Goal: Information Seeking & Learning: Learn about a topic

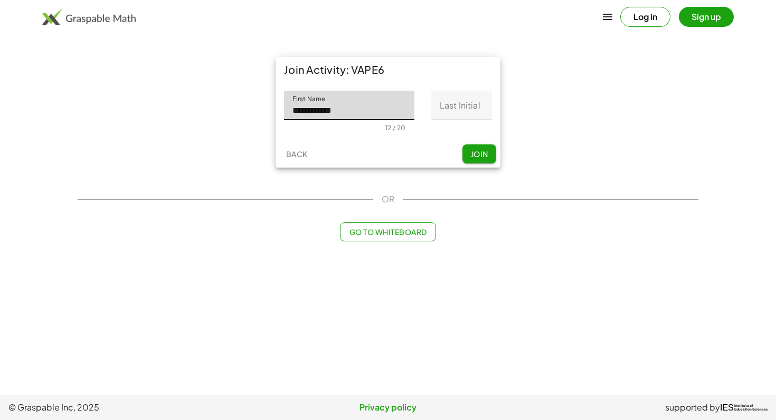
type input "**********"
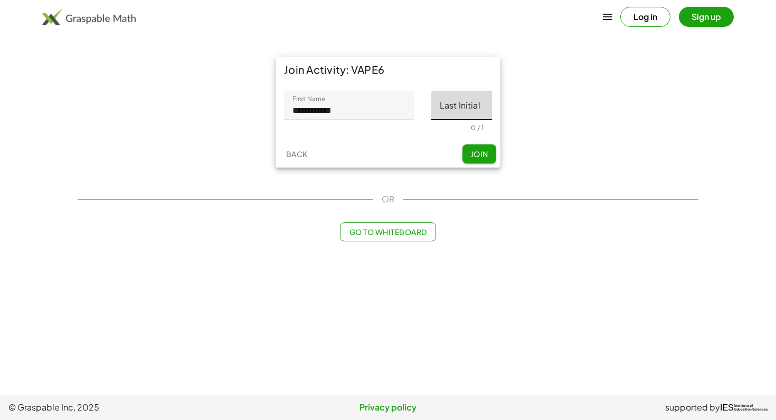
click at [462, 114] on input "Last Initial" at bounding box center [461, 106] width 61 height 30
type input "*"
click at [475, 156] on span "Join" at bounding box center [478, 153] width 17 height 9
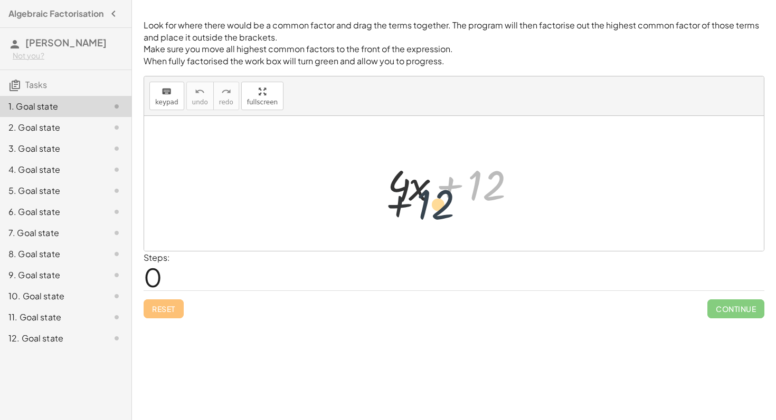
drag, startPoint x: 485, startPoint y: 185, endPoint x: 433, endPoint y: 204, distance: 55.1
click at [433, 204] on div at bounding box center [457, 184] width 151 height 54
drag, startPoint x: 410, startPoint y: 184, endPoint x: 416, endPoint y: 187, distance: 7.1
click at [416, 187] on div at bounding box center [457, 184] width 151 height 54
drag, startPoint x: 499, startPoint y: 188, endPoint x: 496, endPoint y: 180, distance: 8.3
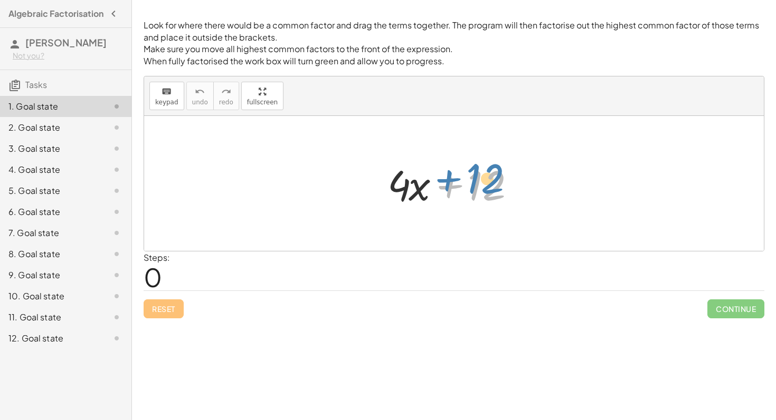
click at [496, 180] on div at bounding box center [457, 184] width 151 height 54
drag, startPoint x: 400, startPoint y: 189, endPoint x: 361, endPoint y: 187, distance: 39.6
drag, startPoint x: 400, startPoint y: 189, endPoint x: 351, endPoint y: 188, distance: 49.6
drag, startPoint x: 502, startPoint y: 185, endPoint x: 409, endPoint y: 187, distance: 92.3
click at [409, 187] on div at bounding box center [457, 184] width 151 height 54
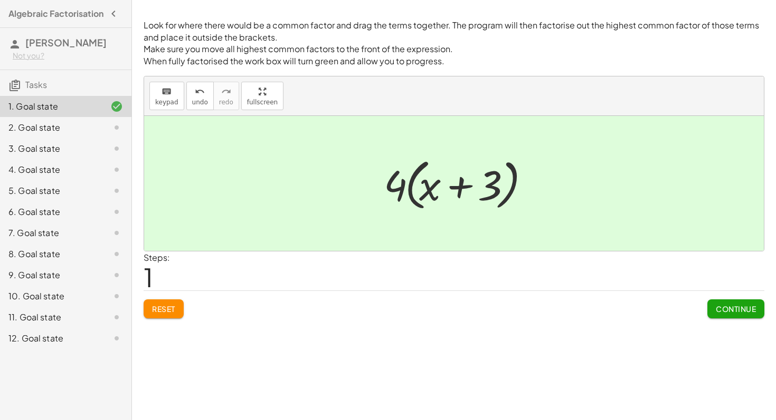
click at [713, 311] on button "Continue" at bounding box center [735, 309] width 57 height 19
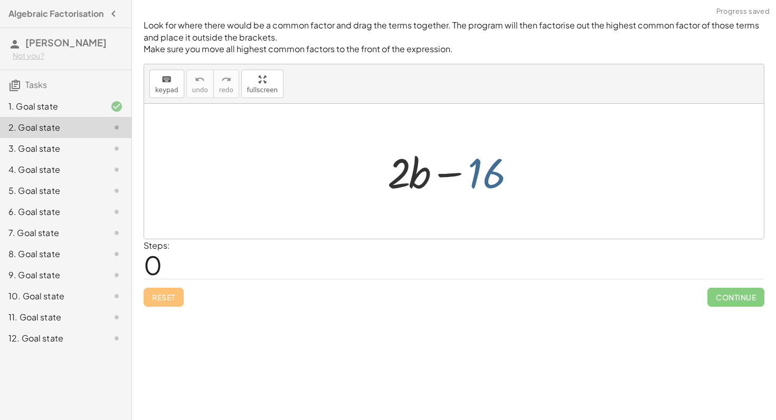
click at [490, 190] on div at bounding box center [457, 172] width 151 height 54
drag, startPoint x: 491, startPoint y: 180, endPoint x: 382, endPoint y: 181, distance: 109.2
click at [382, 181] on div at bounding box center [457, 172] width 151 height 54
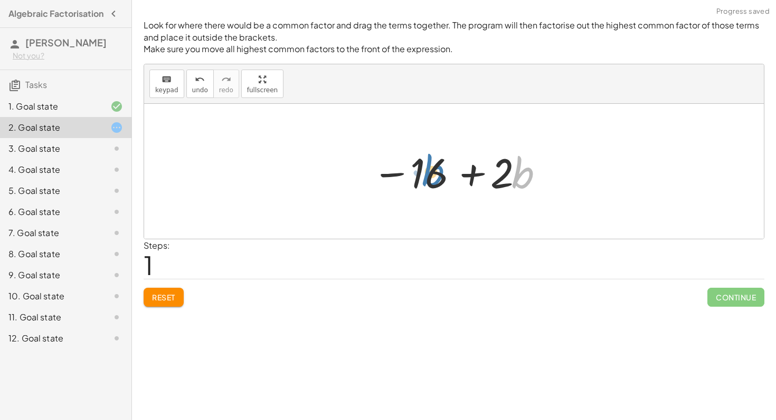
drag, startPoint x: 511, startPoint y: 175, endPoint x: 433, endPoint y: 172, distance: 78.1
click at [433, 172] on div at bounding box center [458, 172] width 182 height 54
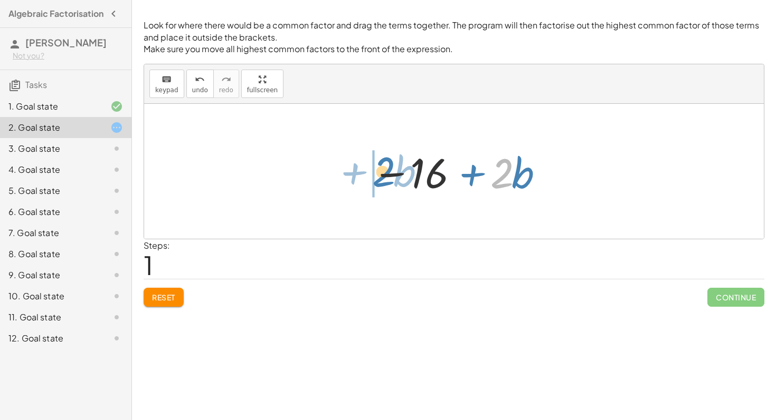
drag, startPoint x: 501, startPoint y: 176, endPoint x: 384, endPoint y: 175, distance: 117.7
click at [384, 175] on div at bounding box center [458, 172] width 182 height 54
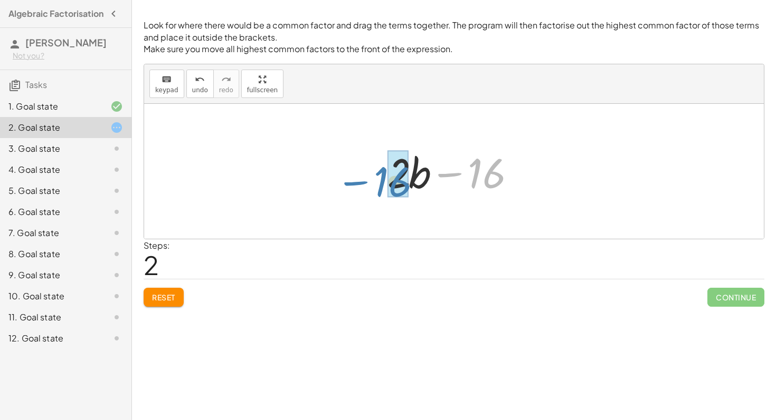
drag, startPoint x: 481, startPoint y: 180, endPoint x: 387, endPoint y: 188, distance: 93.7
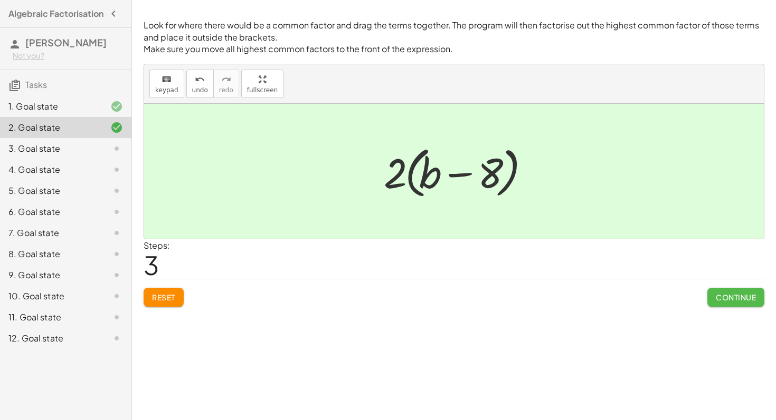
click at [757, 289] on button "Continue" at bounding box center [735, 297] width 57 height 19
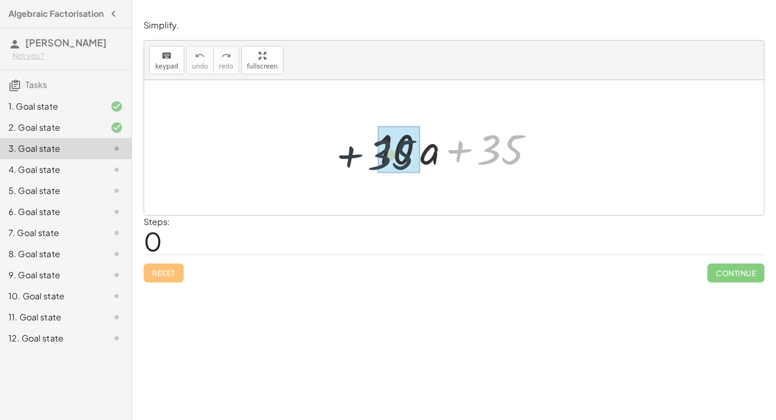
drag, startPoint x: 510, startPoint y: 157, endPoint x: 389, endPoint y: 161, distance: 120.9
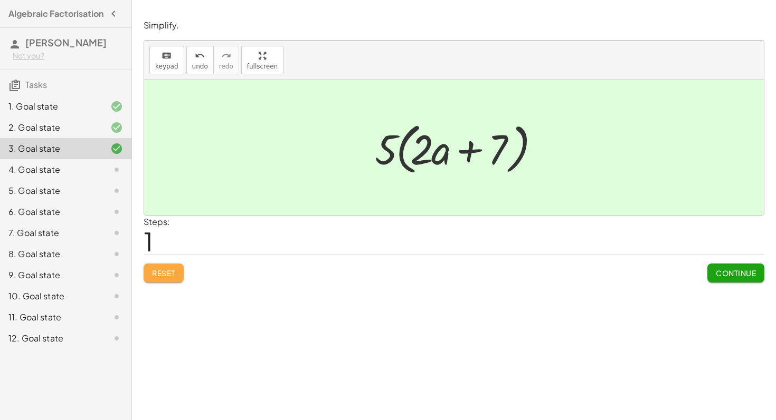
click at [175, 278] on button "Reset" at bounding box center [164, 273] width 40 height 19
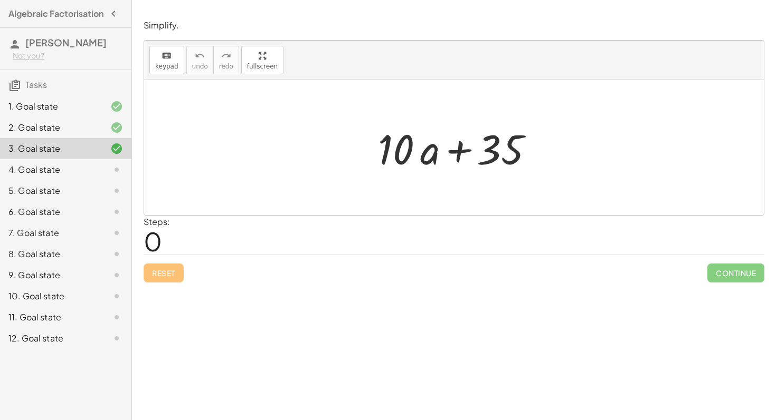
click at [100, 129] on div at bounding box center [108, 127] width 30 height 13
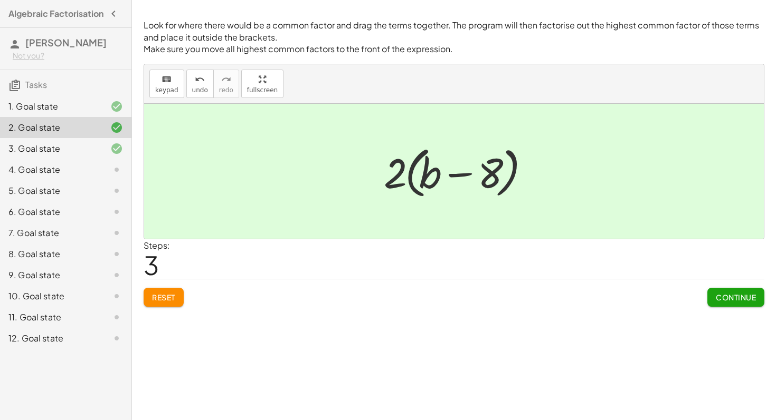
click at [94, 153] on div at bounding box center [108, 148] width 30 height 13
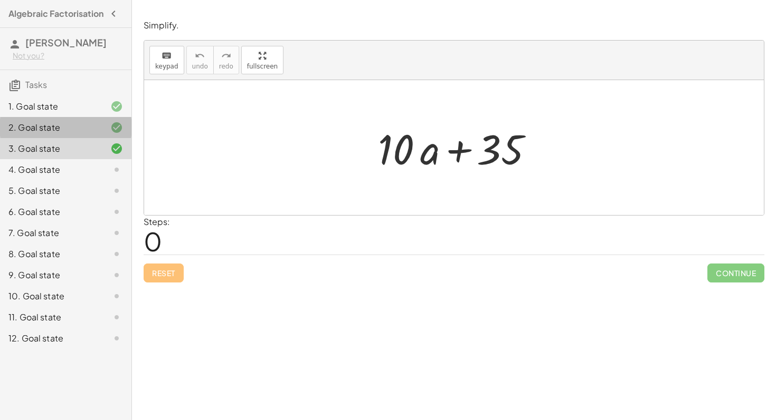
click at [85, 130] on div "2. Goal state" at bounding box center [50, 127] width 85 height 13
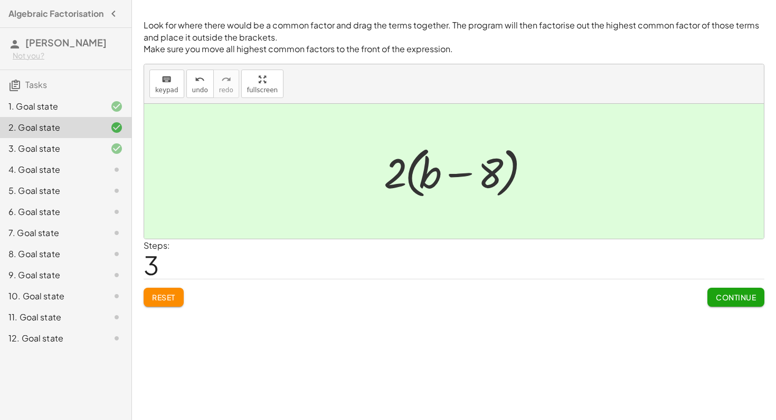
click at [162, 299] on span "Reset" at bounding box center [163, 297] width 23 height 9
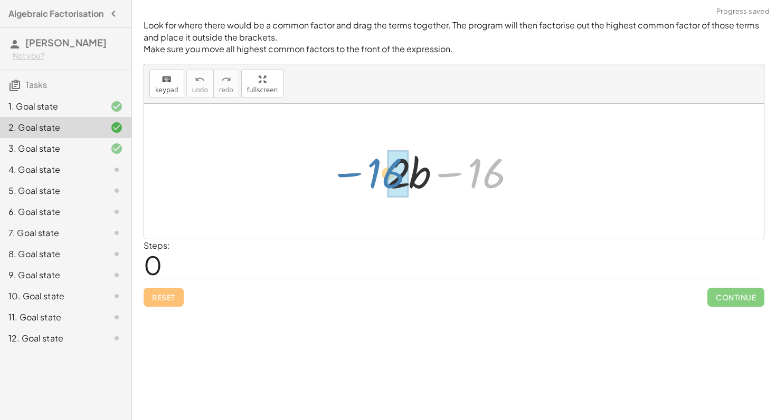
drag, startPoint x: 490, startPoint y: 167, endPoint x: 389, endPoint y: 167, distance: 100.8
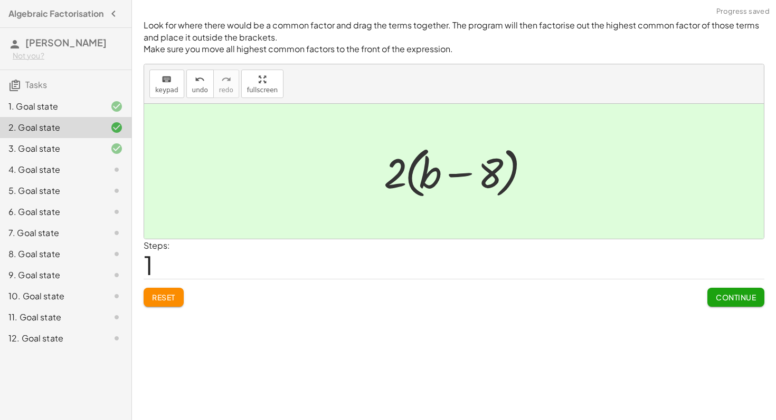
click at [175, 294] on span "Reset" at bounding box center [163, 297] width 23 height 9
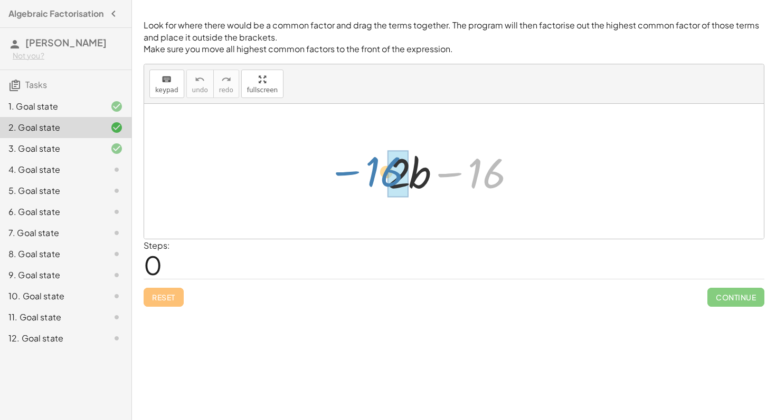
drag, startPoint x: 479, startPoint y: 186, endPoint x: 381, endPoint y: 185, distance: 98.1
click at [381, 184] on div "− 16 + · 2 · b − 16" at bounding box center [453, 172] width 165 height 60
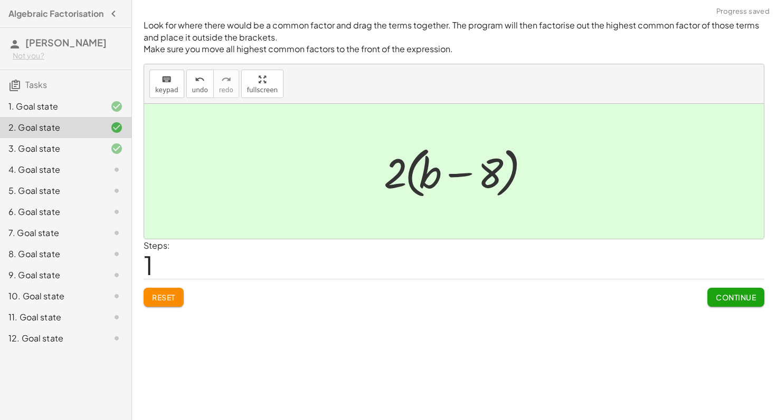
click at [720, 293] on span "Continue" at bounding box center [735, 297] width 40 height 9
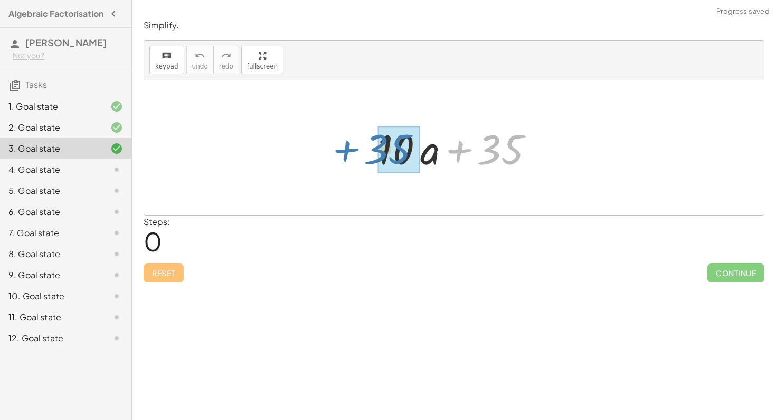
drag, startPoint x: 504, startPoint y: 152, endPoint x: 389, endPoint y: 151, distance: 115.0
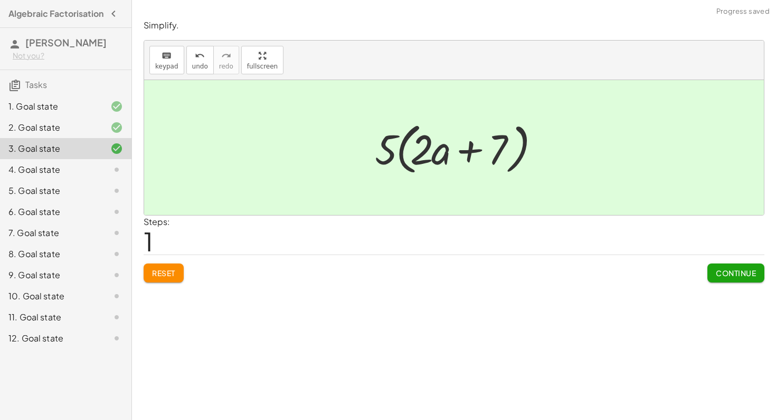
click at [159, 265] on button "Reset" at bounding box center [164, 273] width 40 height 19
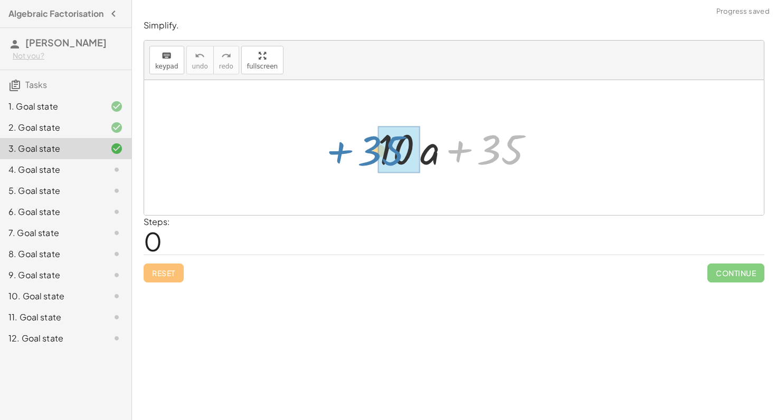
drag, startPoint x: 491, startPoint y: 160, endPoint x: 371, endPoint y: 162, distance: 119.2
click at [371, 161] on div "+ 35 + · 10 · a + 35" at bounding box center [453, 148] width 183 height 60
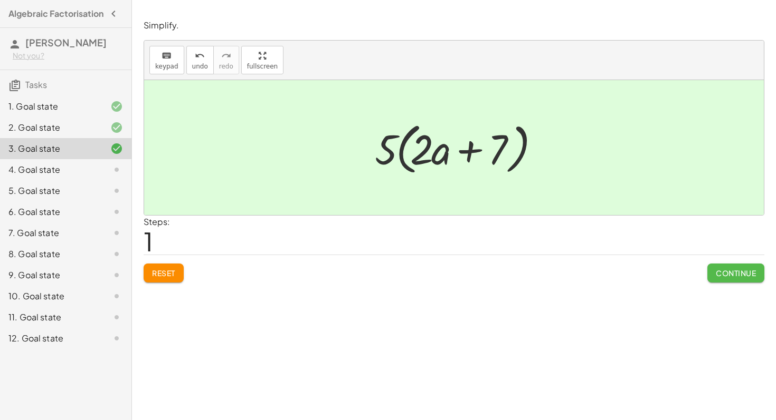
click at [738, 273] on span "Continue" at bounding box center [735, 273] width 40 height 9
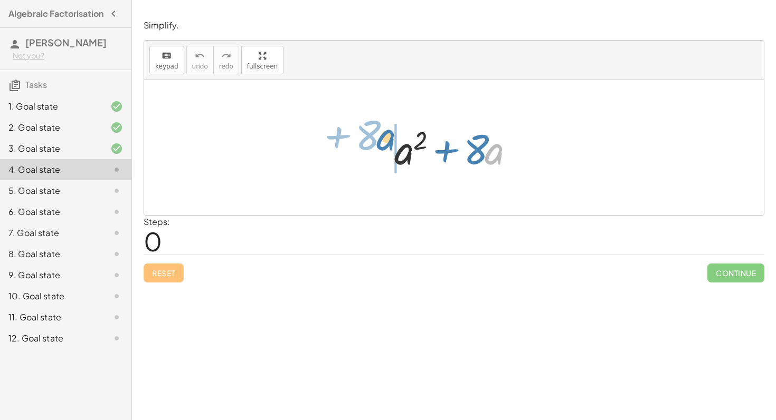
drag, startPoint x: 497, startPoint y: 152, endPoint x: 386, endPoint y: 137, distance: 111.8
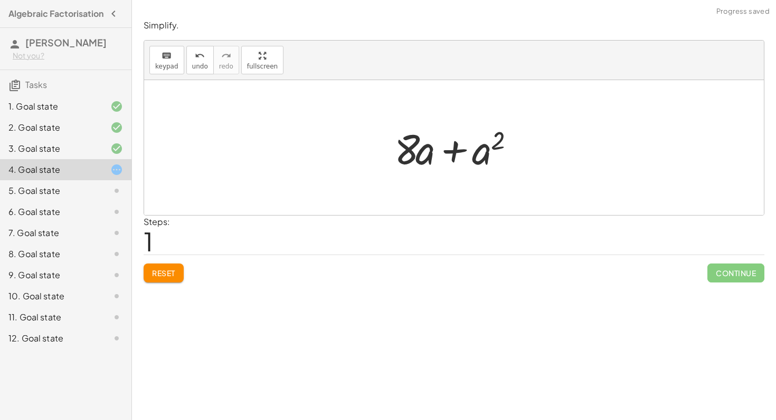
click at [156, 274] on span "Reset" at bounding box center [163, 273] width 23 height 9
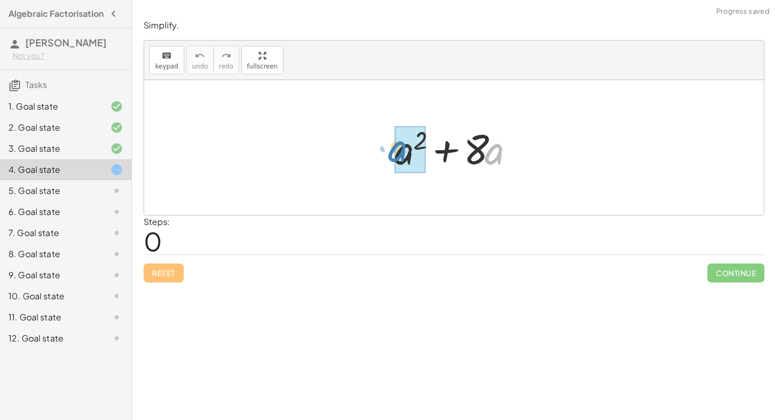
drag, startPoint x: 489, startPoint y: 149, endPoint x: 395, endPoint y: 149, distance: 93.4
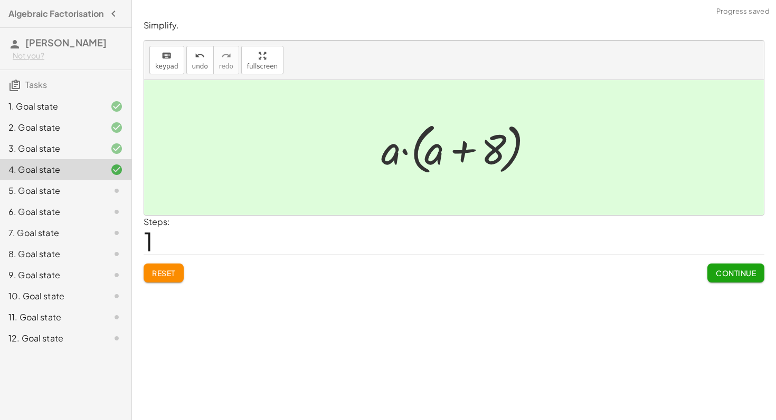
click at [166, 274] on span "Reset" at bounding box center [163, 273] width 23 height 9
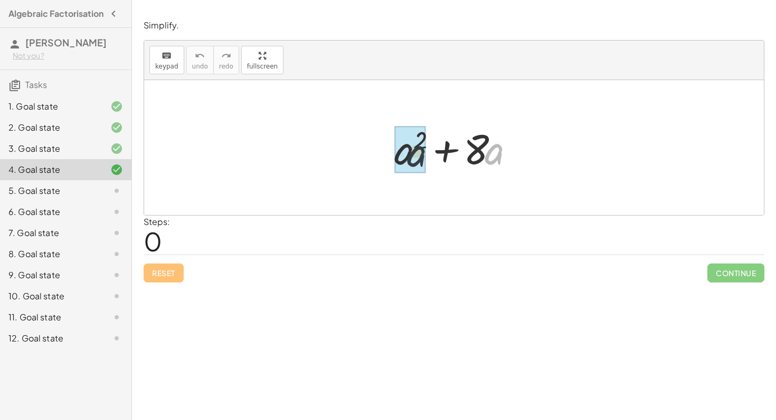
drag, startPoint x: 501, startPoint y: 150, endPoint x: 399, endPoint y: 148, distance: 101.3
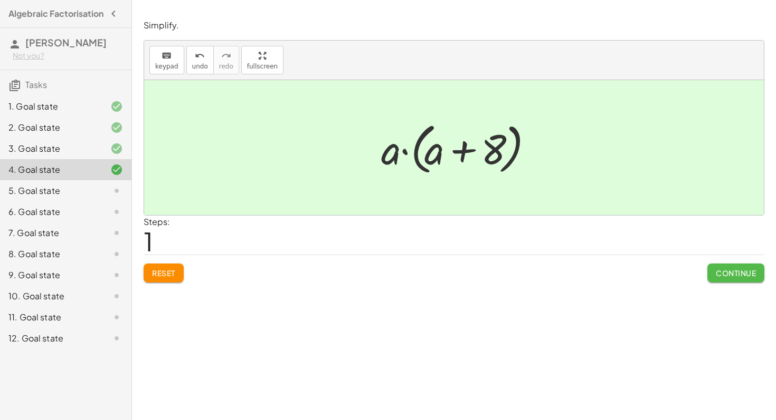
click at [741, 270] on span "Continue" at bounding box center [735, 273] width 40 height 9
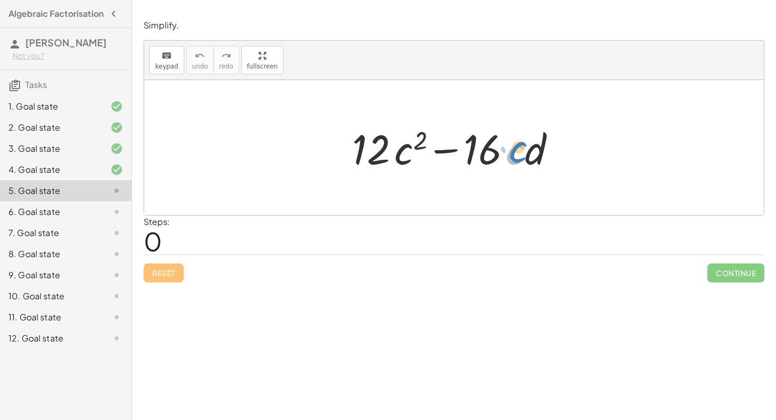
click at [518, 153] on div at bounding box center [458, 148] width 223 height 54
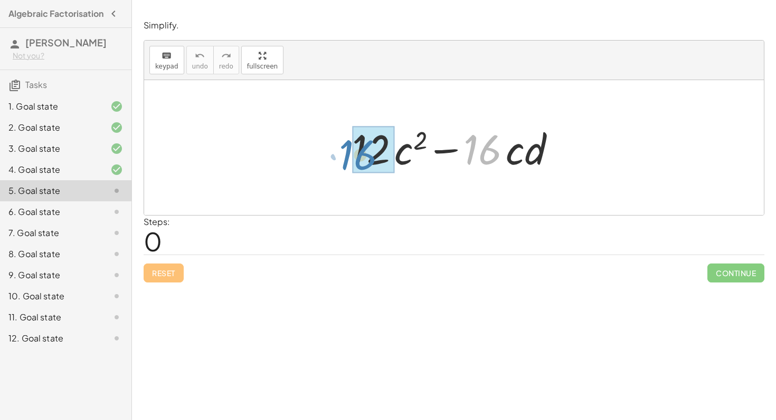
drag, startPoint x: 491, startPoint y: 153, endPoint x: 367, endPoint y: 158, distance: 124.1
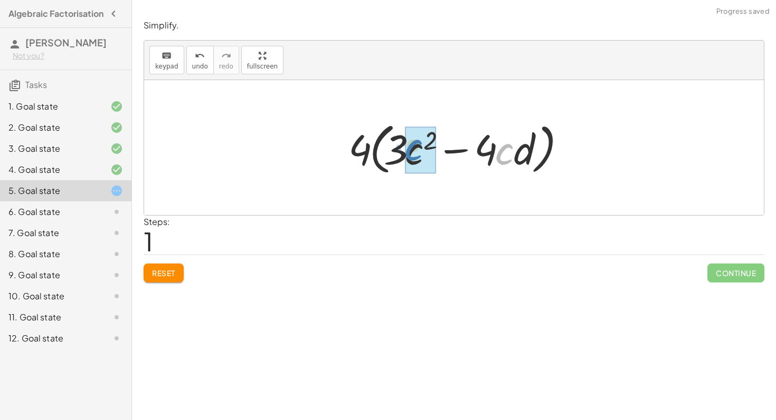
drag, startPoint x: 505, startPoint y: 157, endPoint x: 416, endPoint y: 152, distance: 89.8
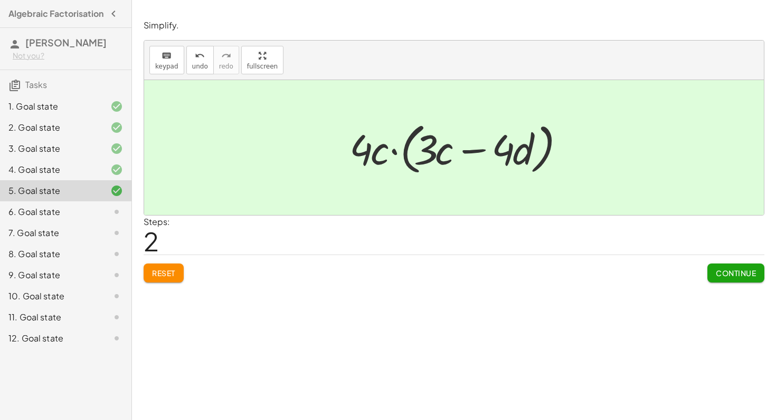
click at [711, 272] on button "Continue" at bounding box center [735, 273] width 57 height 19
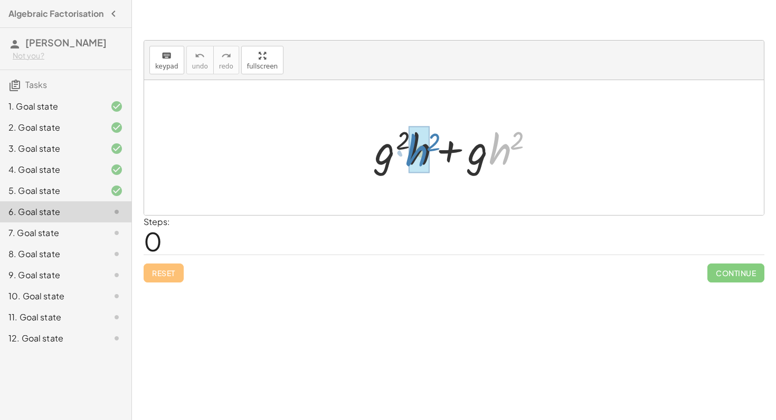
drag, startPoint x: 506, startPoint y: 158, endPoint x: 423, endPoint y: 159, distance: 83.4
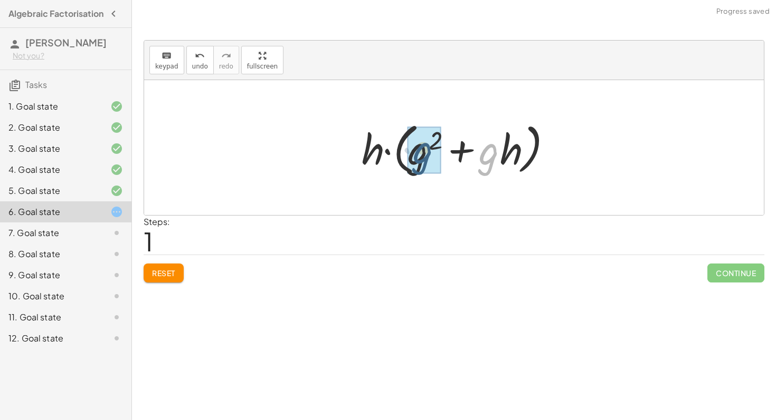
drag, startPoint x: 490, startPoint y: 164, endPoint x: 424, endPoint y: 162, distance: 66.0
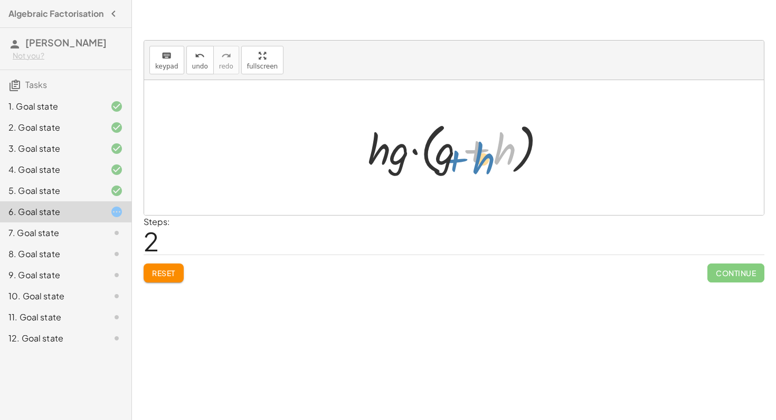
drag, startPoint x: 504, startPoint y: 157, endPoint x: 520, endPoint y: 161, distance: 16.9
click at [520, 161] on div at bounding box center [457, 148] width 190 height 61
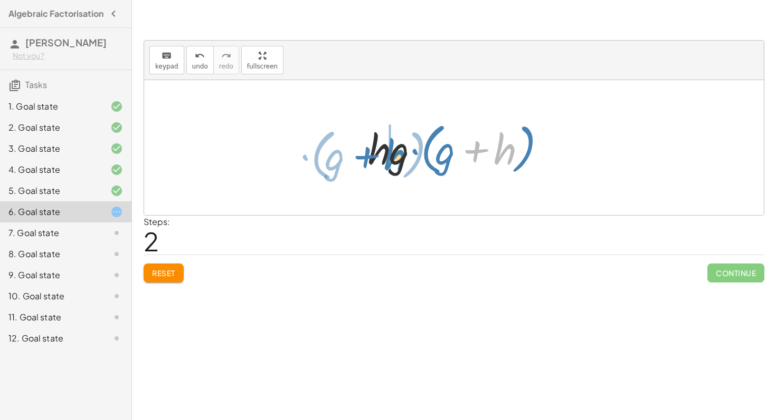
drag, startPoint x: 509, startPoint y: 159, endPoint x: 399, endPoint y: 165, distance: 109.9
click at [399, 165] on div at bounding box center [457, 148] width 190 height 61
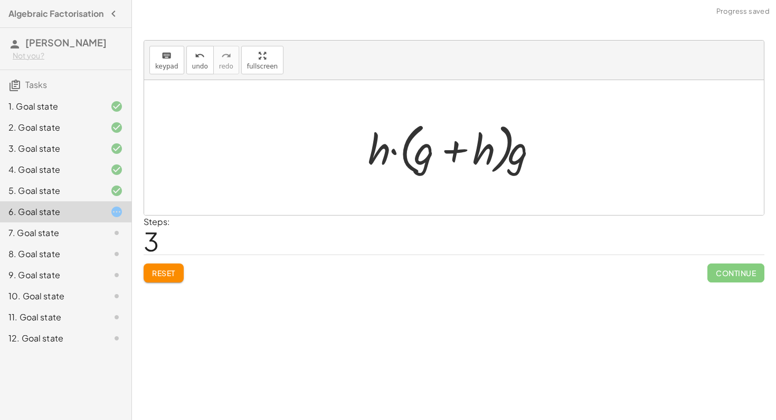
click at [160, 280] on button "Reset" at bounding box center [164, 273] width 40 height 19
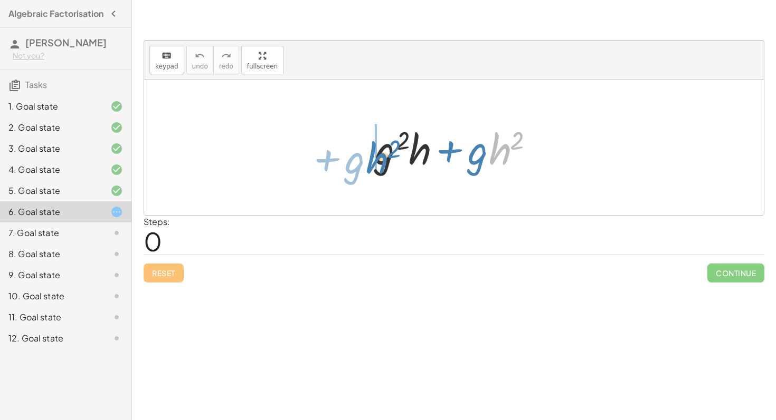
drag, startPoint x: 491, startPoint y: 150, endPoint x: 367, endPoint y: 158, distance: 124.8
click at [367, 158] on div "· h 2 + · g + · g 2 · h + · g · h 2" at bounding box center [454, 148] width 190 height 60
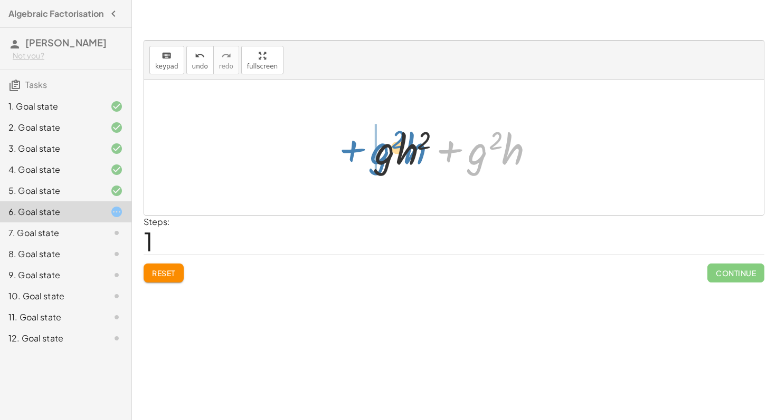
drag, startPoint x: 450, startPoint y: 157, endPoint x: 353, endPoint y: 158, distance: 96.5
click at [353, 158] on div "+ · g 2 · h + · g · h 2 + · g 2 · h + · g 2 · h + · g · h 2" at bounding box center [453, 147] width 619 height 135
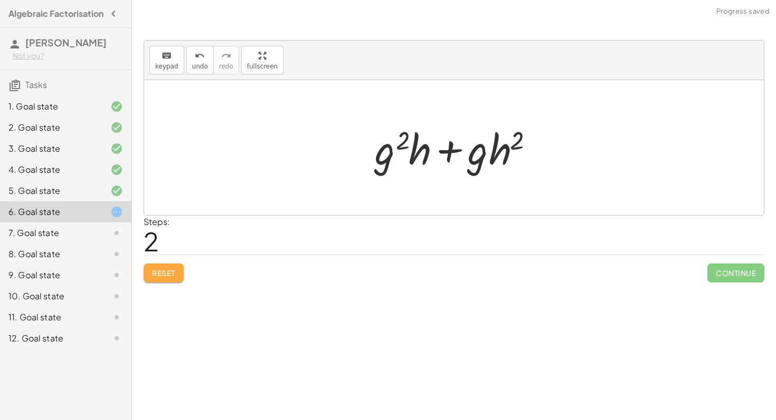
click at [166, 274] on span "Reset" at bounding box center [163, 273] width 23 height 9
drag, startPoint x: 521, startPoint y: 139, endPoint x: 408, endPoint y: 137, distance: 112.9
click at [408, 137] on div at bounding box center [457, 148] width 177 height 54
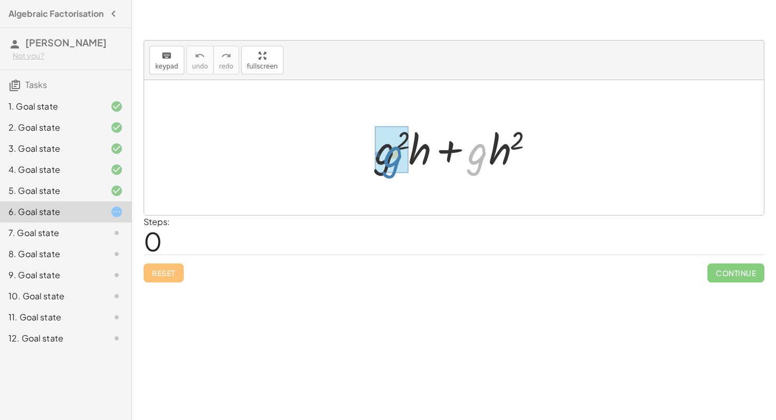
drag, startPoint x: 472, startPoint y: 163, endPoint x: 387, endPoint y: 165, distance: 85.0
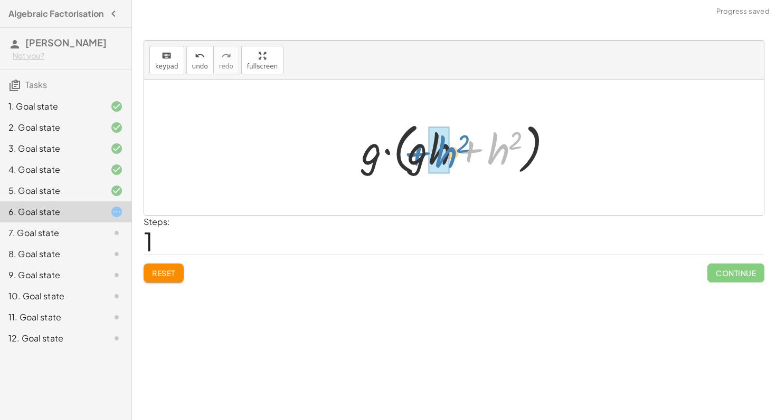
drag, startPoint x: 499, startPoint y: 158, endPoint x: 446, endPoint y: 161, distance: 52.3
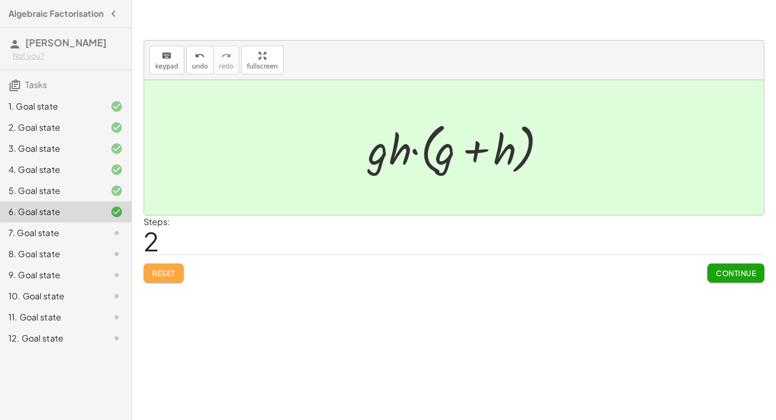
click at [174, 266] on button "Reset" at bounding box center [164, 273] width 40 height 19
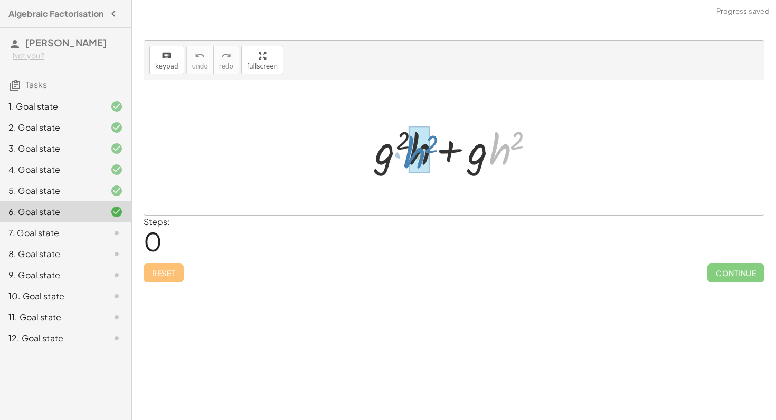
drag, startPoint x: 502, startPoint y: 151, endPoint x: 417, endPoint y: 155, distance: 84.5
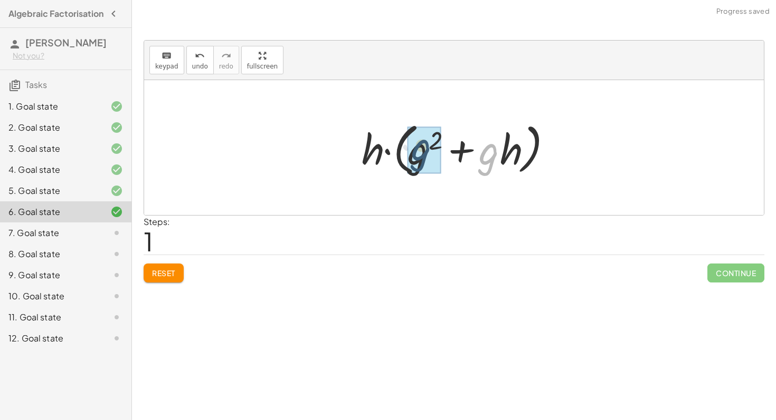
drag, startPoint x: 490, startPoint y: 162, endPoint x: 419, endPoint y: 157, distance: 70.4
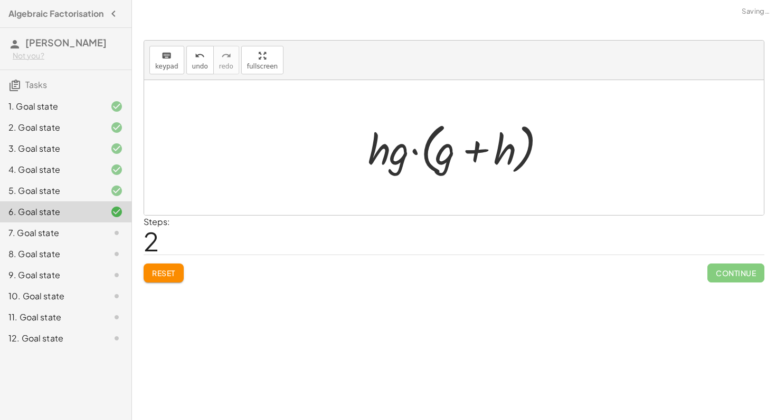
click at [169, 270] on span "Reset" at bounding box center [163, 273] width 23 height 9
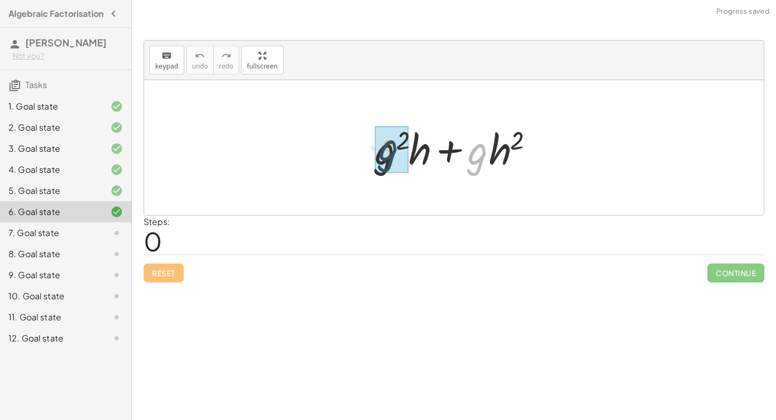
drag, startPoint x: 471, startPoint y: 161, endPoint x: 375, endPoint y: 158, distance: 96.1
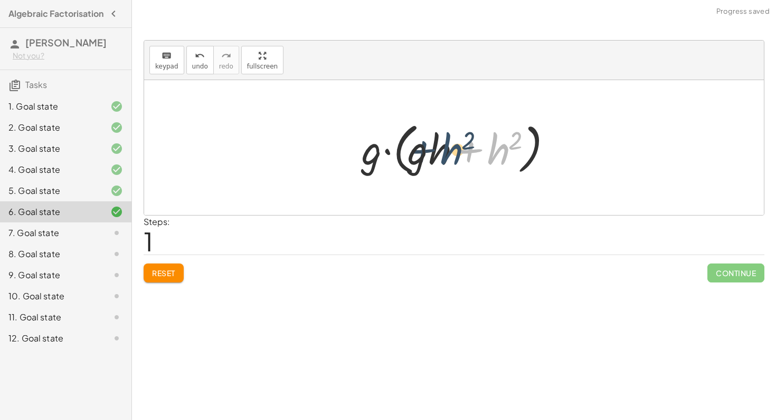
drag, startPoint x: 500, startPoint y: 150, endPoint x: 453, endPoint y: 150, distance: 47.5
click at [453, 150] on div at bounding box center [457, 148] width 203 height 61
drag, startPoint x: 492, startPoint y: 158, endPoint x: 425, endPoint y: 154, distance: 67.1
click at [425, 154] on div at bounding box center [457, 148] width 203 height 61
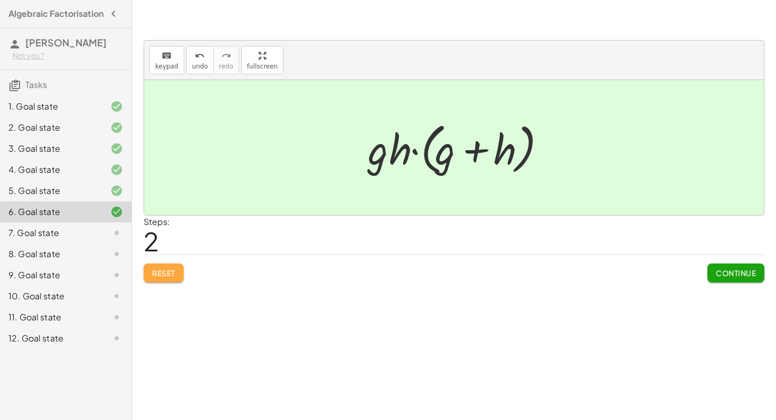
click at [169, 275] on span "Reset" at bounding box center [163, 273] width 23 height 9
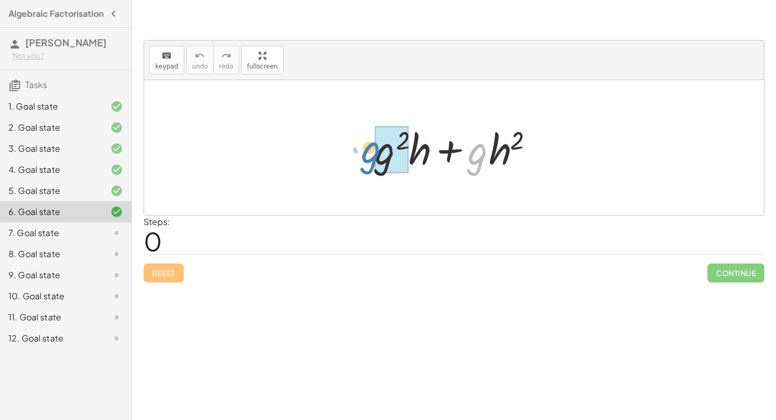
drag, startPoint x: 476, startPoint y: 174, endPoint x: 375, endPoint y: 174, distance: 101.3
click at [375, 174] on div at bounding box center [457, 148] width 177 height 54
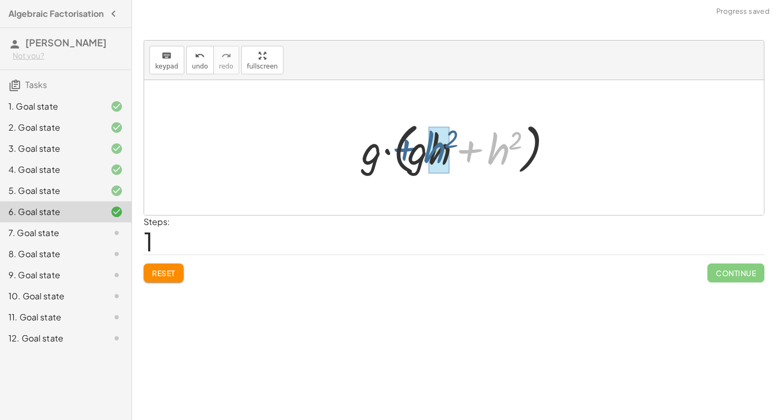
drag, startPoint x: 504, startPoint y: 155, endPoint x: 453, endPoint y: 157, distance: 51.2
click at [453, 157] on div at bounding box center [457, 148] width 203 height 61
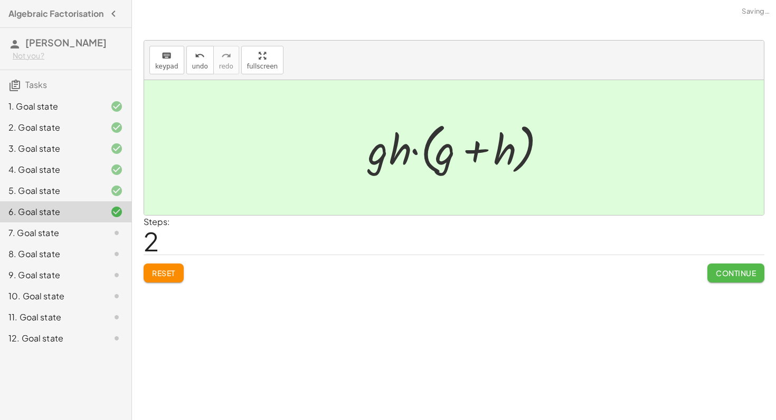
click at [750, 281] on button "Continue" at bounding box center [735, 273] width 57 height 19
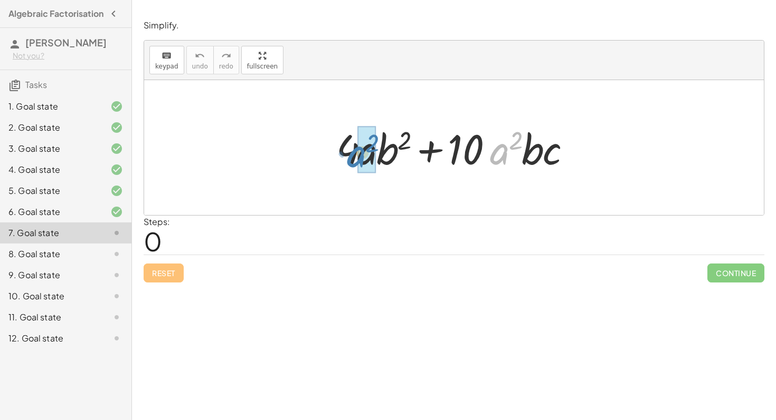
drag, startPoint x: 506, startPoint y: 149, endPoint x: 368, endPoint y: 152, distance: 138.3
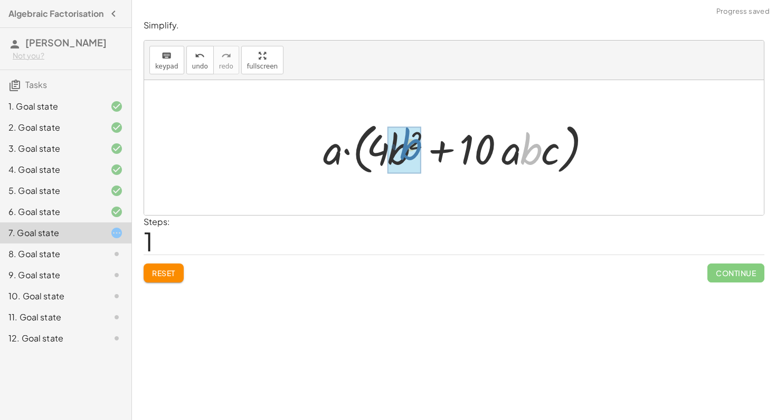
drag, startPoint x: 533, startPoint y: 157, endPoint x: 412, endPoint y: 153, distance: 120.9
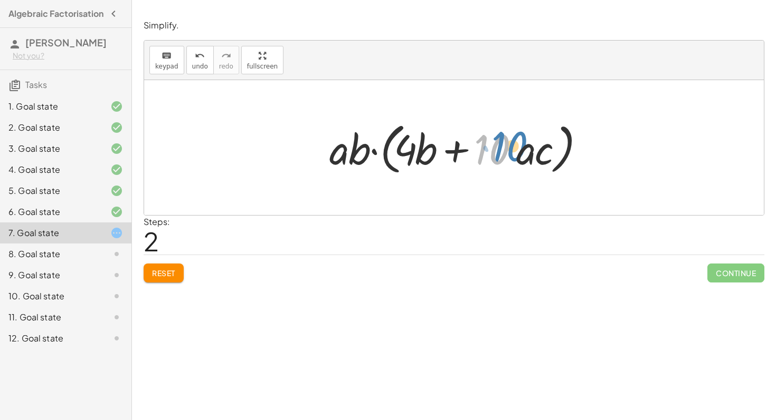
drag, startPoint x: 495, startPoint y: 156, endPoint x: 510, endPoint y: 151, distance: 15.5
click at [511, 151] on div at bounding box center [457, 148] width 267 height 61
drag, startPoint x: 519, startPoint y: 156, endPoint x: 329, endPoint y: 155, distance: 189.9
click at [328, 155] on div at bounding box center [457, 148] width 267 height 61
drag, startPoint x: 541, startPoint y: 155, endPoint x: 337, endPoint y: 154, distance: 203.7
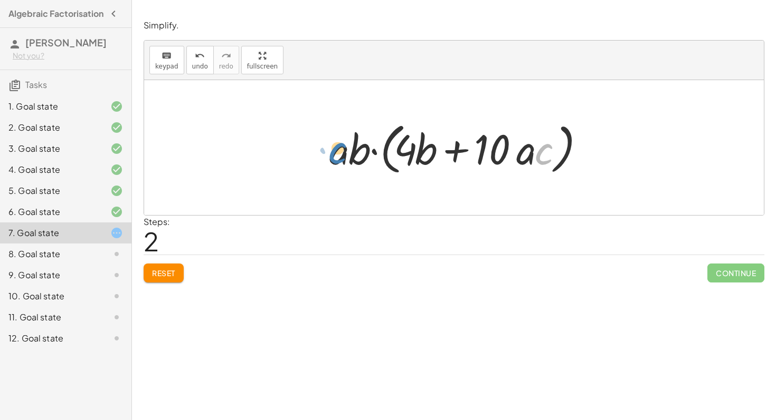
click at [337, 154] on div at bounding box center [457, 148] width 267 height 61
drag, startPoint x: 491, startPoint y: 152, endPoint x: 395, endPoint y: 151, distance: 96.5
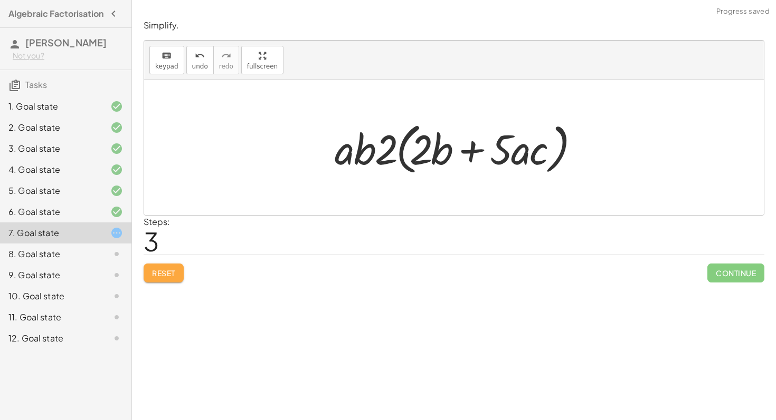
click at [160, 276] on span "Reset" at bounding box center [163, 273] width 23 height 9
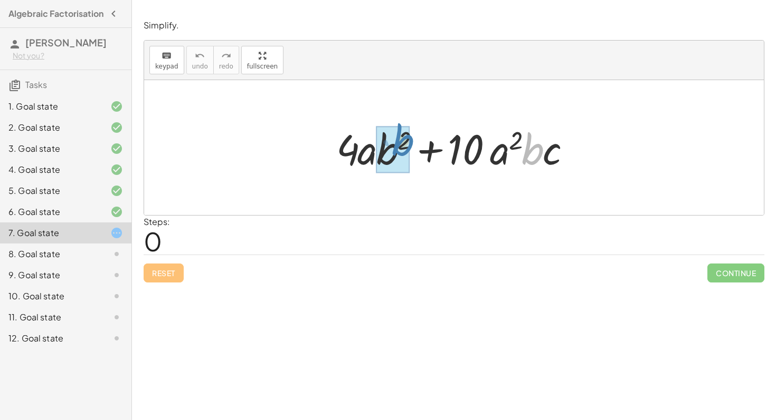
drag, startPoint x: 534, startPoint y: 156, endPoint x: 398, endPoint y: 149, distance: 136.3
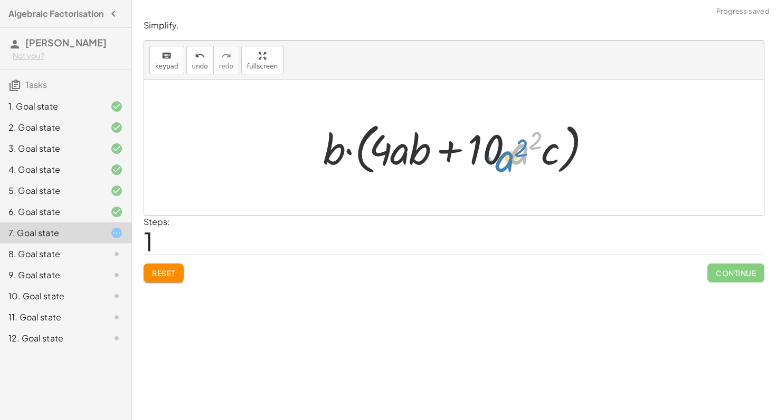
drag, startPoint x: 528, startPoint y: 154, endPoint x: 538, endPoint y: 158, distance: 10.4
click at [538, 158] on div at bounding box center [458, 148] width 280 height 61
drag, startPoint x: 394, startPoint y: 157, endPoint x: 516, endPoint y: 159, distance: 121.9
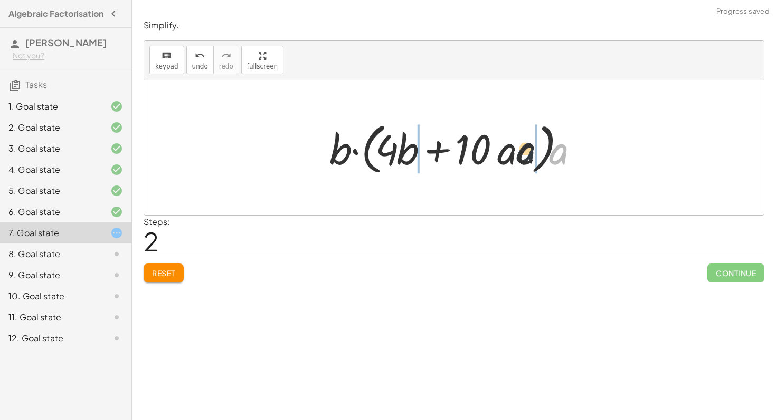
drag, startPoint x: 560, startPoint y: 159, endPoint x: 513, endPoint y: 158, distance: 46.4
click at [514, 158] on div at bounding box center [457, 148] width 267 height 61
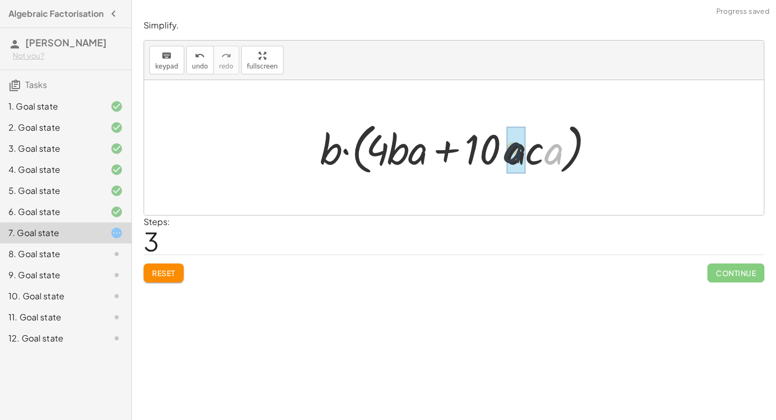
drag, startPoint x: 550, startPoint y: 161, endPoint x: 500, endPoint y: 159, distance: 50.7
click at [500, 159] on div at bounding box center [457, 148] width 286 height 61
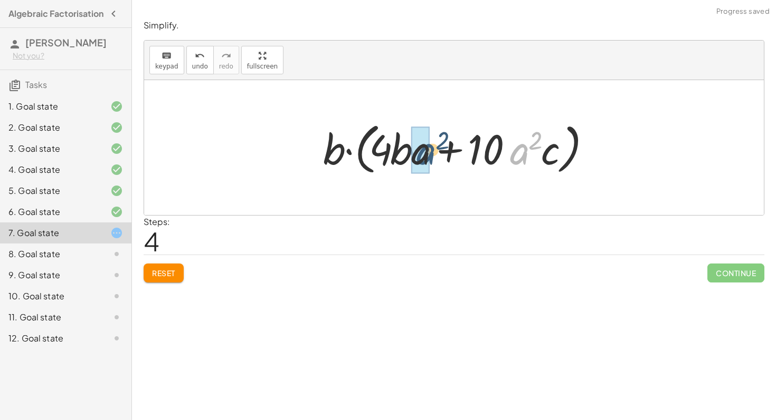
drag, startPoint x: 516, startPoint y: 159, endPoint x: 418, endPoint y: 159, distance: 97.6
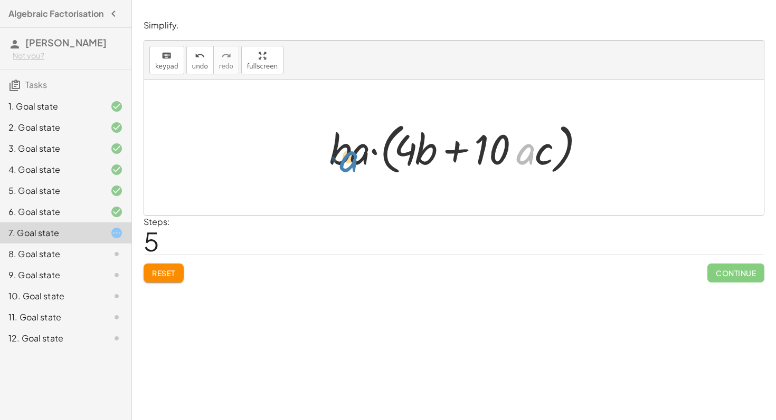
drag, startPoint x: 523, startPoint y: 157, endPoint x: 344, endPoint y: 164, distance: 179.0
click at [343, 164] on div at bounding box center [457, 148] width 267 height 61
click at [176, 273] on button "Reset" at bounding box center [164, 273] width 40 height 19
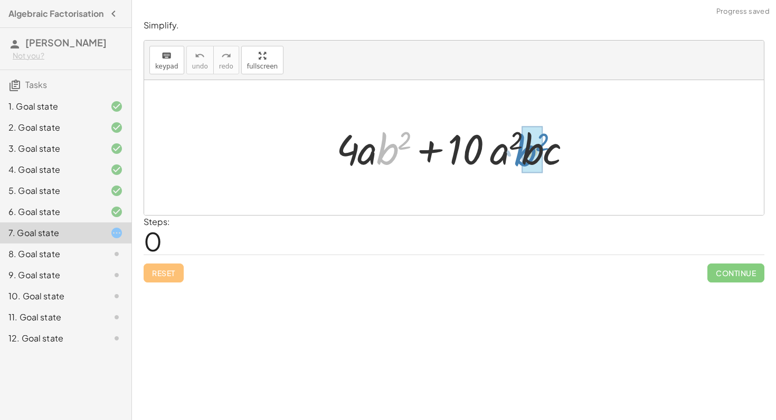
drag, startPoint x: 388, startPoint y: 150, endPoint x: 526, endPoint y: 152, distance: 138.2
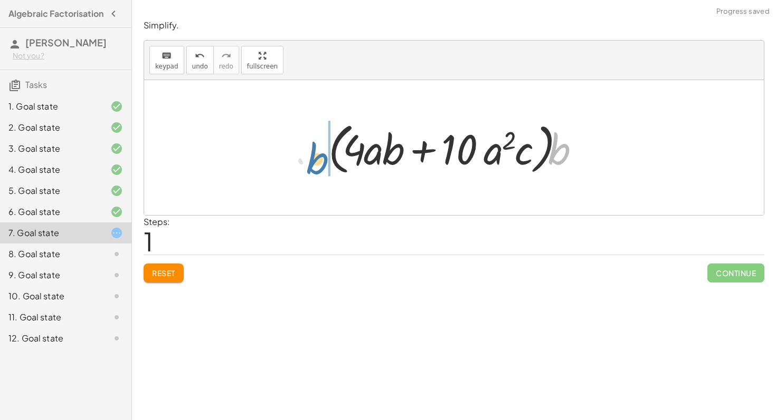
drag, startPoint x: 558, startPoint y: 157, endPoint x: 294, endPoint y: 166, distance: 264.5
click at [294, 166] on div "+ · 4 · a · b 2 + · 10 · a 2 · b · c + · 4 · a · b · b + · 10 · a 2 · b · c · b…" at bounding box center [453, 147] width 619 height 135
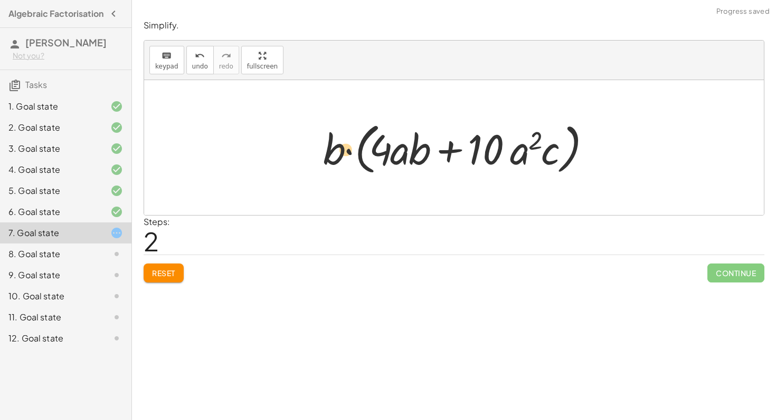
drag, startPoint x: 419, startPoint y: 145, endPoint x: 326, endPoint y: 146, distance: 92.9
click at [326, 146] on div at bounding box center [458, 148] width 280 height 61
click at [432, 161] on div at bounding box center [458, 148] width 280 height 61
drag, startPoint x: 417, startPoint y: 156, endPoint x: 431, endPoint y: 173, distance: 22.2
click at [431, 173] on div at bounding box center [458, 148] width 280 height 61
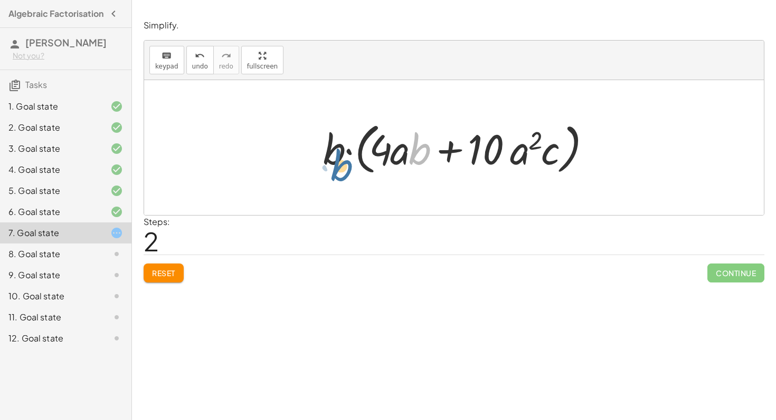
drag, startPoint x: 425, startPoint y: 156, endPoint x: 317, endPoint y: 158, distance: 108.2
click at [168, 274] on span "Reset" at bounding box center [163, 273] width 23 height 9
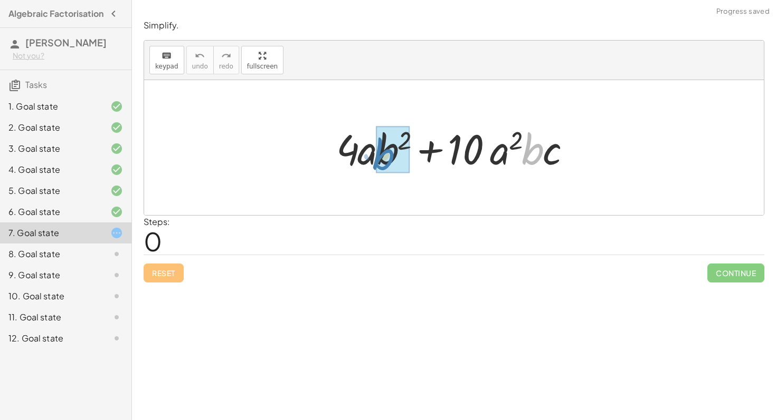
drag, startPoint x: 532, startPoint y: 156, endPoint x: 384, endPoint y: 161, distance: 147.8
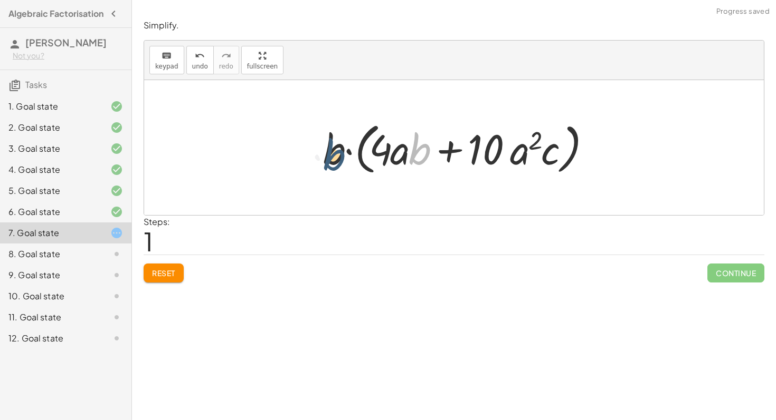
drag, startPoint x: 425, startPoint y: 158, endPoint x: 340, endPoint y: 162, distance: 85.1
click at [340, 162] on div at bounding box center [458, 148] width 280 height 61
drag, startPoint x: 517, startPoint y: 158, endPoint x: 390, endPoint y: 160, distance: 127.2
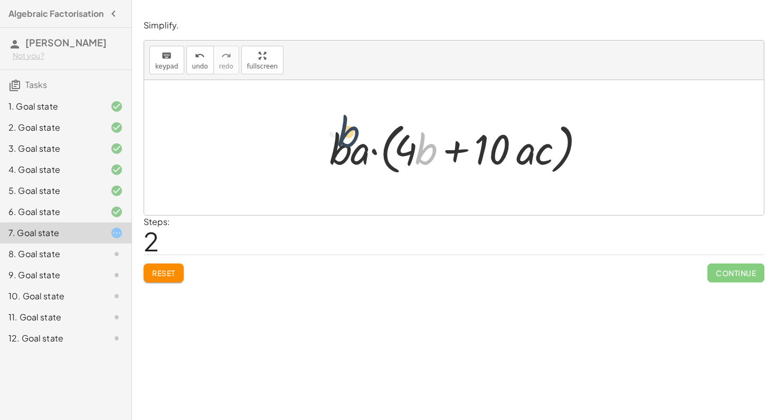
drag, startPoint x: 426, startPoint y: 160, endPoint x: 323, endPoint y: 146, distance: 103.3
click at [323, 145] on div "+ · 4 · a · b 2 + · 10 · a 2 · b · c + · 4 · a · b · b + · 10 · a 2 · b · c · b…" at bounding box center [453, 148] width 281 height 66
drag, startPoint x: 491, startPoint y: 147, endPoint x: 404, endPoint y: 146, distance: 87.1
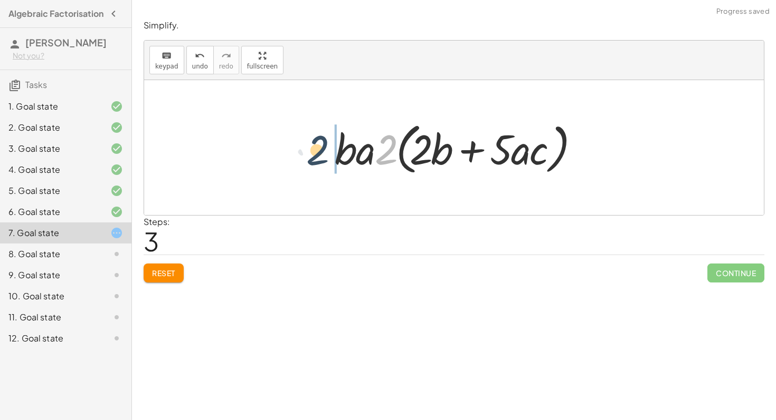
drag, startPoint x: 383, startPoint y: 156, endPoint x: 310, endPoint y: 158, distance: 73.4
click at [309, 158] on div "+ · 4 · a · b 2 + · 10 · a 2 · b · c + · 4 · a · b · b + · 10 · a 2 · b · c · b…" at bounding box center [453, 147] width 619 height 135
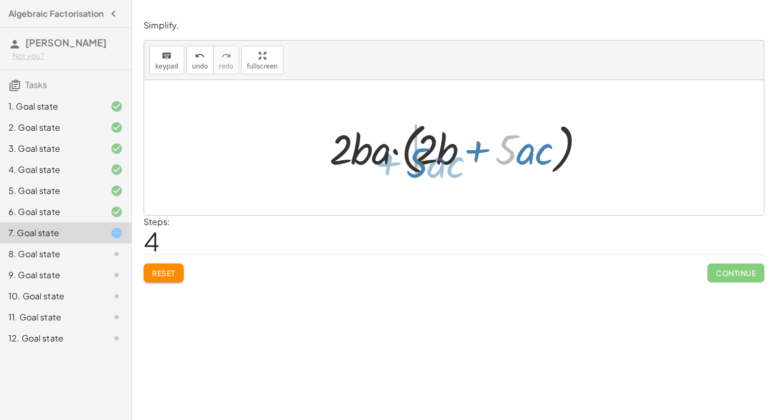
drag, startPoint x: 501, startPoint y: 152, endPoint x: 402, endPoint y: 167, distance: 99.7
click at [402, 167] on div at bounding box center [457, 148] width 267 height 61
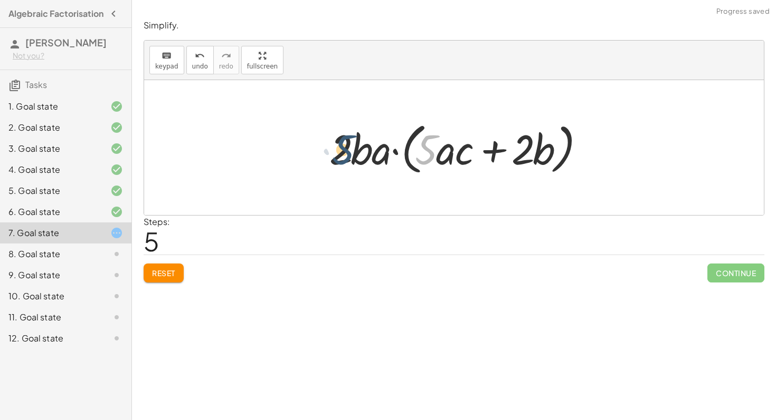
drag, startPoint x: 427, startPoint y: 156, endPoint x: 329, endPoint y: 158, distance: 97.6
click at [330, 157] on div at bounding box center [457, 148] width 267 height 61
drag, startPoint x: 337, startPoint y: 160, endPoint x: 439, endPoint y: 164, distance: 101.9
click at [437, 164] on div at bounding box center [457, 148] width 267 height 61
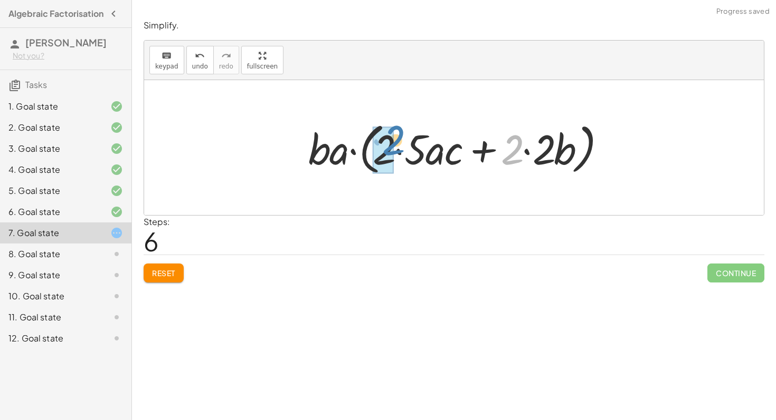
drag, startPoint x: 514, startPoint y: 158, endPoint x: 308, endPoint y: 169, distance: 206.6
click at [308, 169] on div at bounding box center [458, 148] width 310 height 61
click at [165, 268] on button "Reset" at bounding box center [164, 273] width 40 height 19
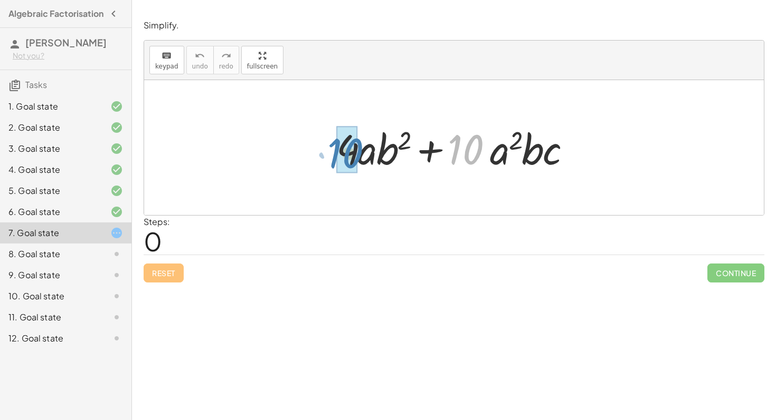
drag, startPoint x: 476, startPoint y: 145, endPoint x: 354, endPoint y: 148, distance: 121.9
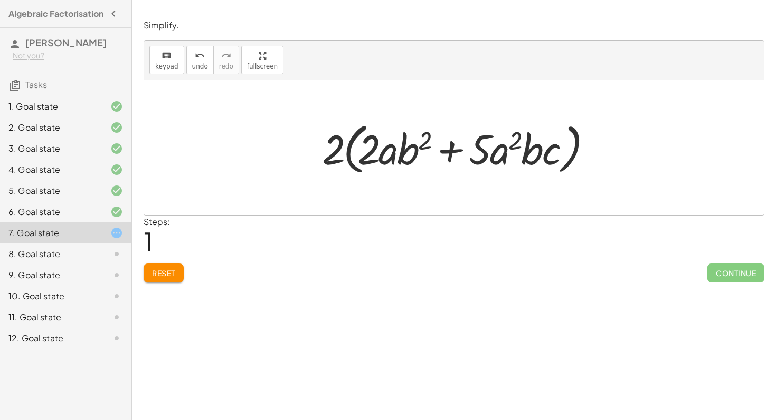
click at [499, 165] on div at bounding box center [458, 148] width 282 height 61
drag, startPoint x: 503, startPoint y: 155, endPoint x: 395, endPoint y: 160, distance: 108.3
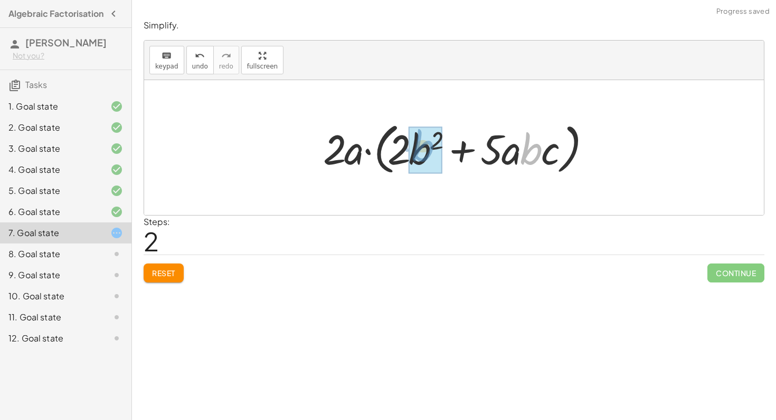
drag, startPoint x: 534, startPoint y: 149, endPoint x: 421, endPoint y: 146, distance: 113.5
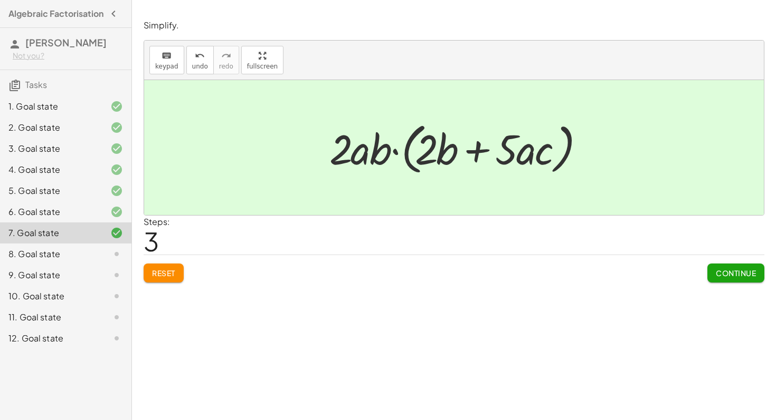
click at [733, 277] on span "Continue" at bounding box center [735, 273] width 40 height 9
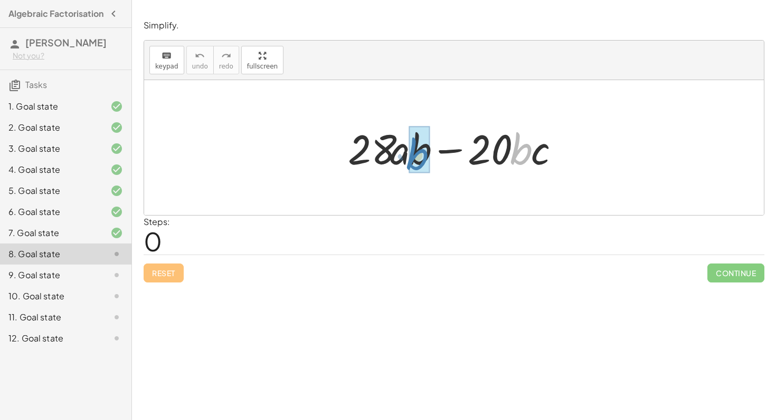
drag, startPoint x: 515, startPoint y: 155, endPoint x: 412, endPoint y: 160, distance: 103.5
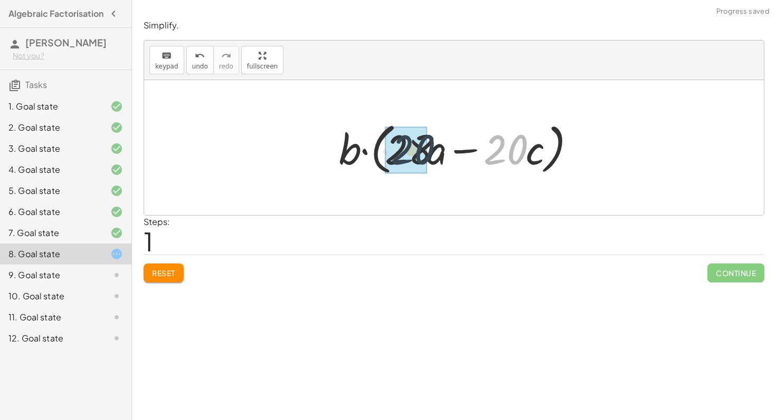
drag, startPoint x: 509, startPoint y: 161, endPoint x: 413, endPoint y: 161, distance: 96.0
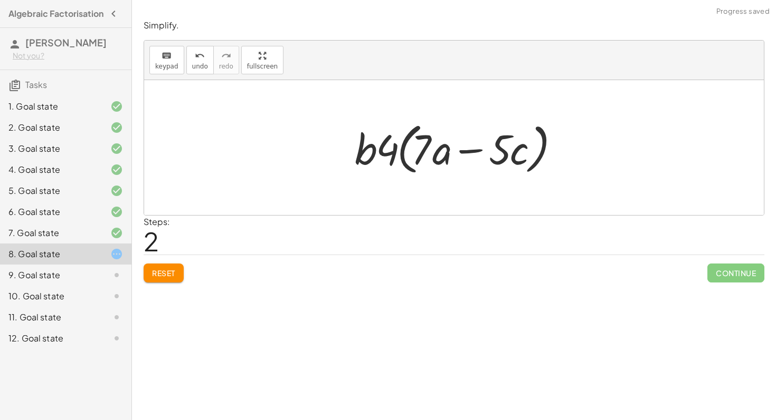
click at [164, 271] on span "Reset" at bounding box center [163, 273] width 23 height 9
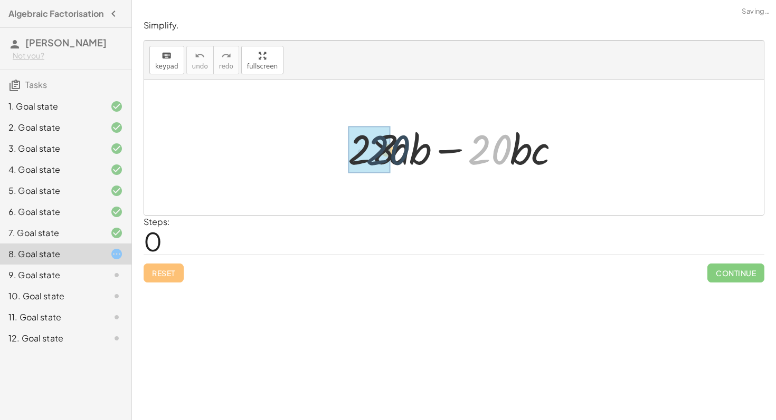
drag, startPoint x: 481, startPoint y: 156, endPoint x: 355, endPoint y: 158, distance: 126.6
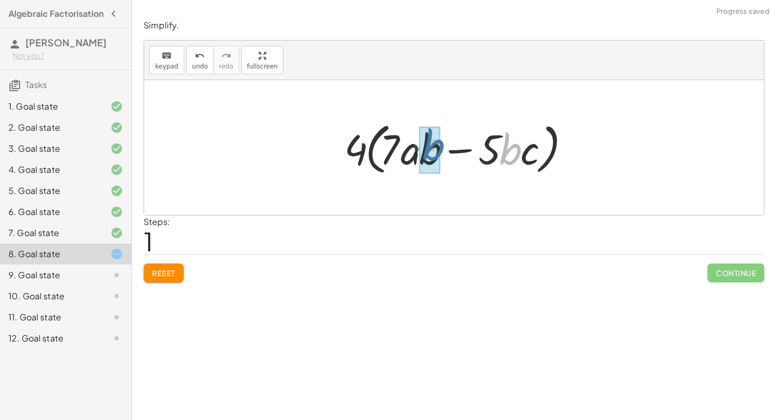
drag, startPoint x: 510, startPoint y: 166, endPoint x: 432, endPoint y: 161, distance: 77.7
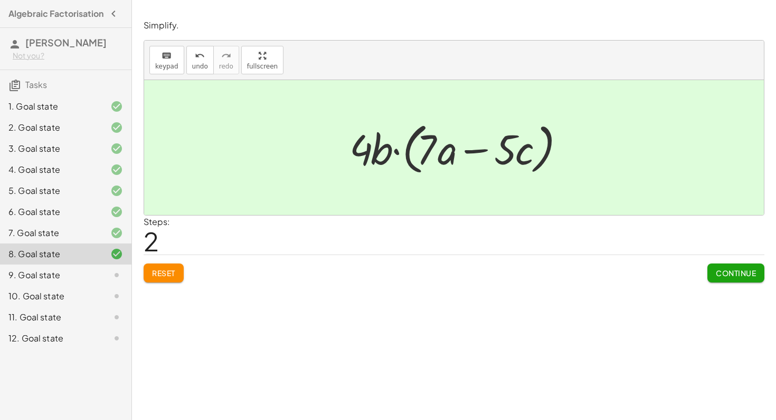
click at [167, 269] on span "Reset" at bounding box center [163, 273] width 23 height 9
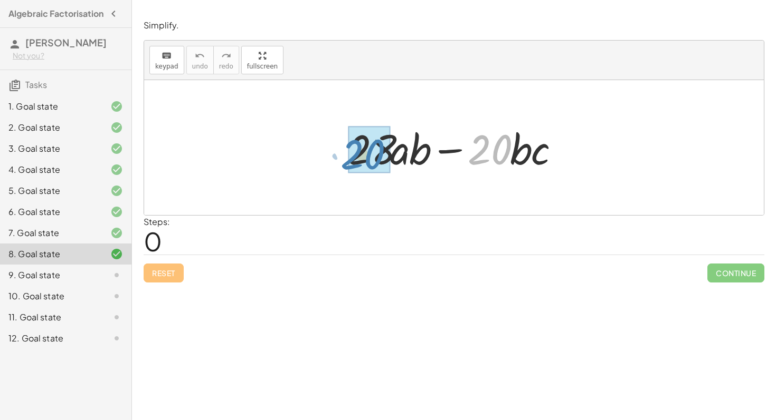
drag, startPoint x: 493, startPoint y: 146, endPoint x: 366, endPoint y: 151, distance: 126.7
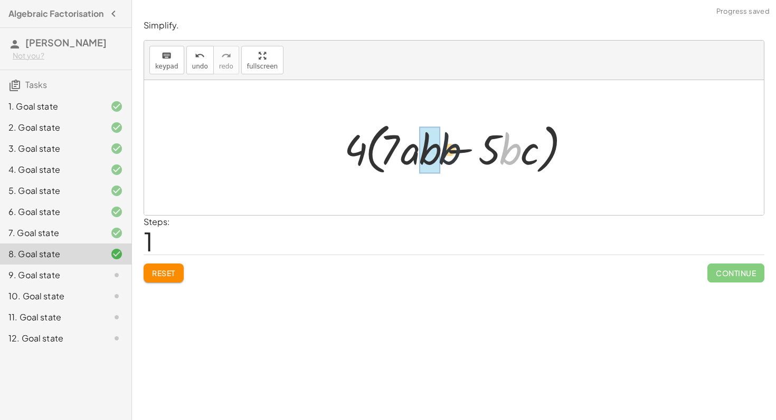
drag, startPoint x: 511, startPoint y: 151, endPoint x: 436, endPoint y: 153, distance: 74.4
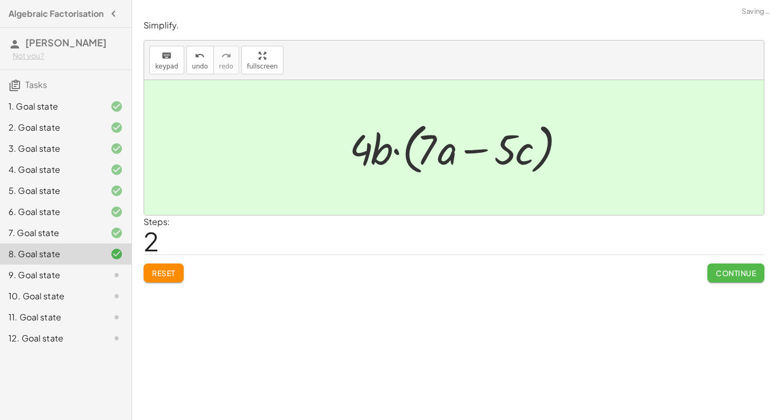
click at [739, 267] on button "Continue" at bounding box center [735, 273] width 57 height 19
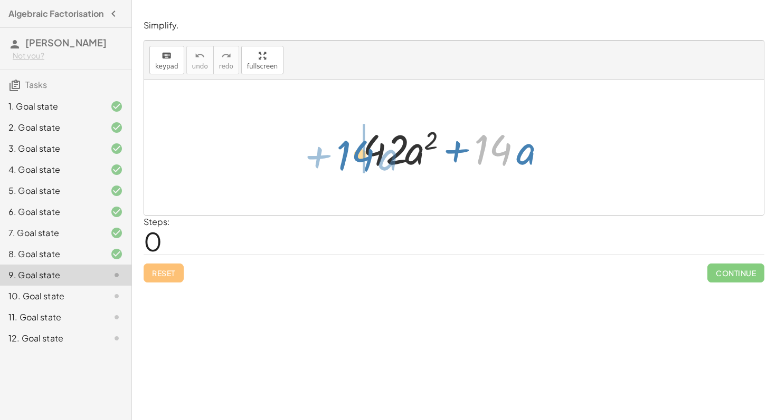
drag, startPoint x: 496, startPoint y: 148, endPoint x: 358, endPoint y: 154, distance: 137.8
click at [358, 154] on div at bounding box center [458, 148] width 202 height 54
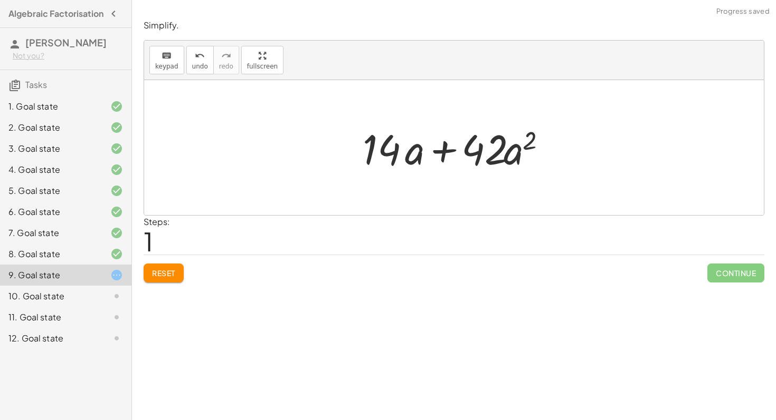
click at [167, 275] on span "Reset" at bounding box center [163, 273] width 23 height 9
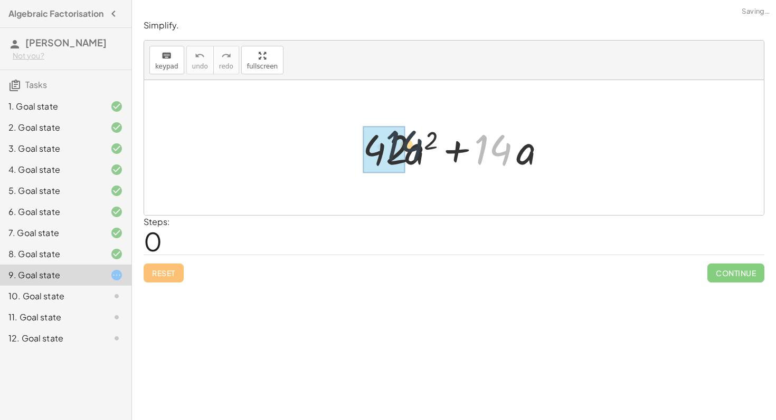
drag, startPoint x: 492, startPoint y: 163, endPoint x: 391, endPoint y: 162, distance: 100.8
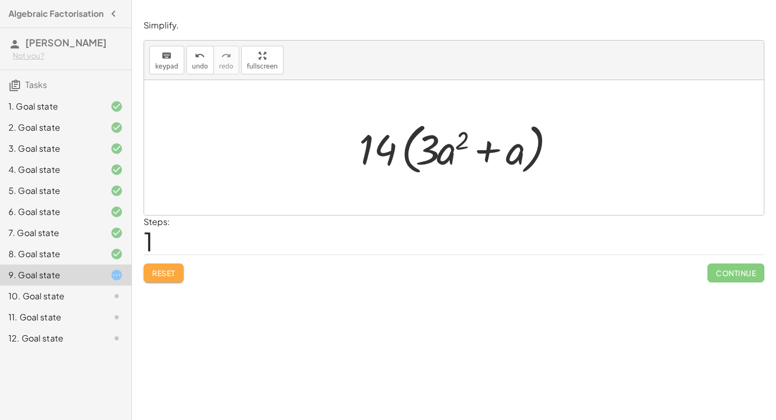
click at [167, 275] on span "Reset" at bounding box center [163, 273] width 23 height 9
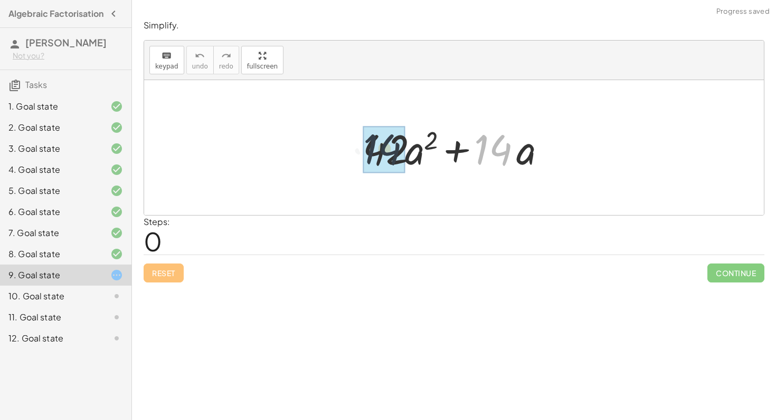
drag, startPoint x: 499, startPoint y: 148, endPoint x: 378, endPoint y: 150, distance: 121.4
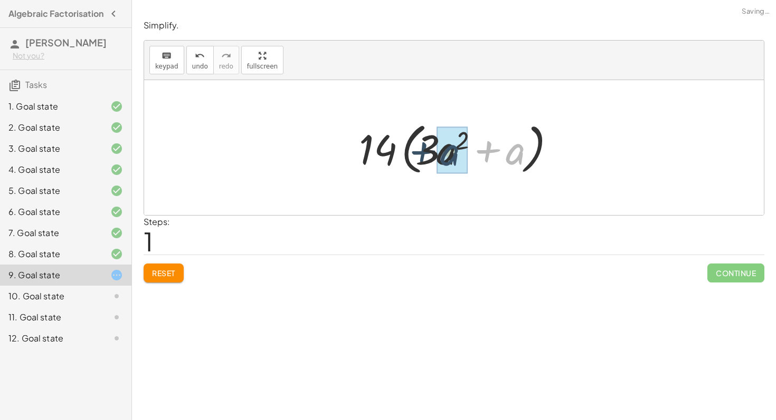
drag, startPoint x: 522, startPoint y: 152, endPoint x: 457, endPoint y: 154, distance: 65.4
